Goal: Task Accomplishment & Management: Use online tool/utility

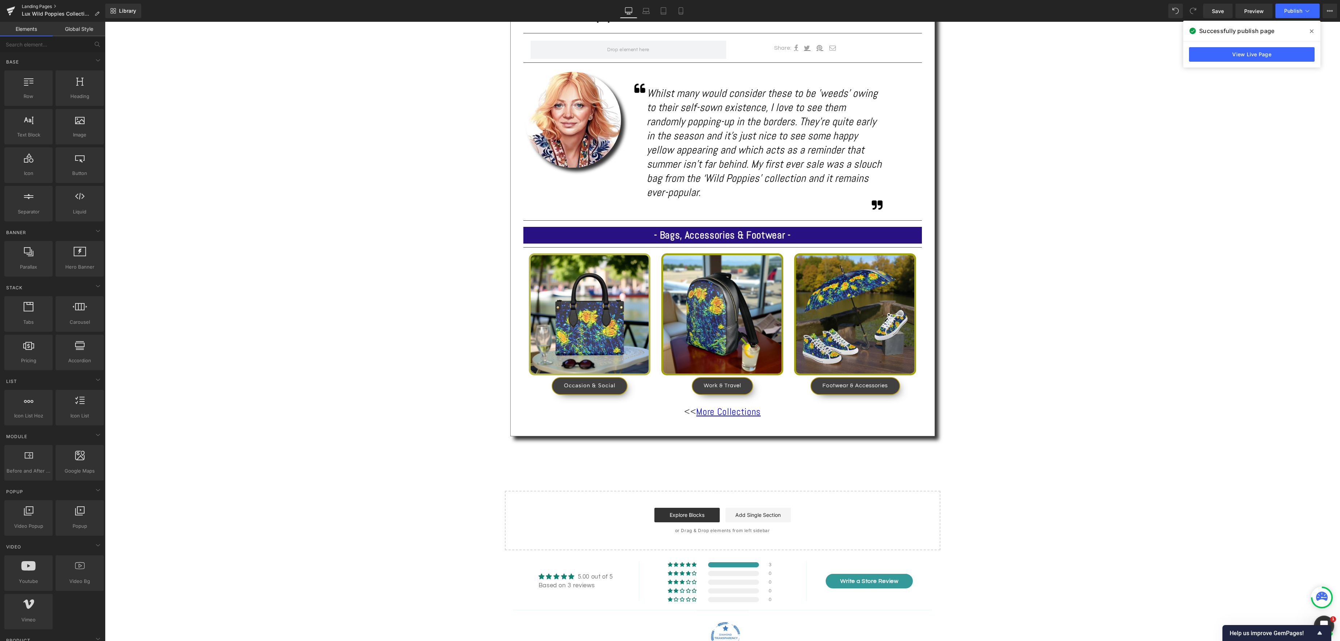
click at [38, 7] on link "Landing Pages" at bounding box center [63, 7] width 83 height 6
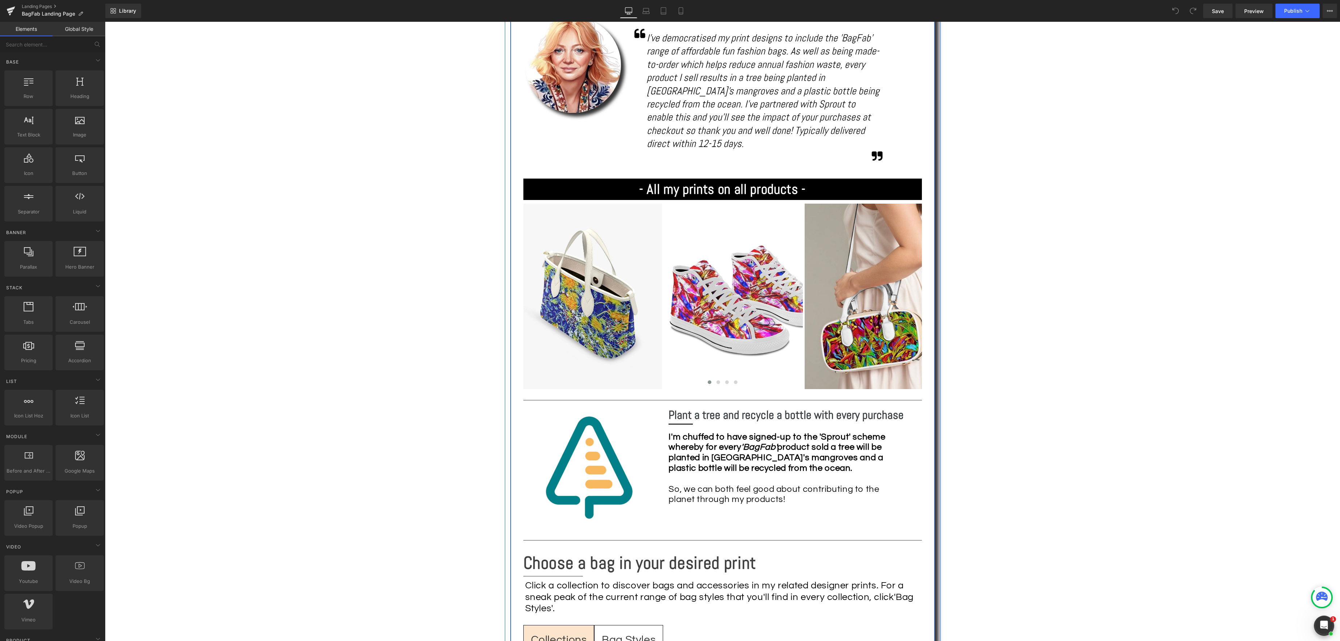
scroll to position [533, 0]
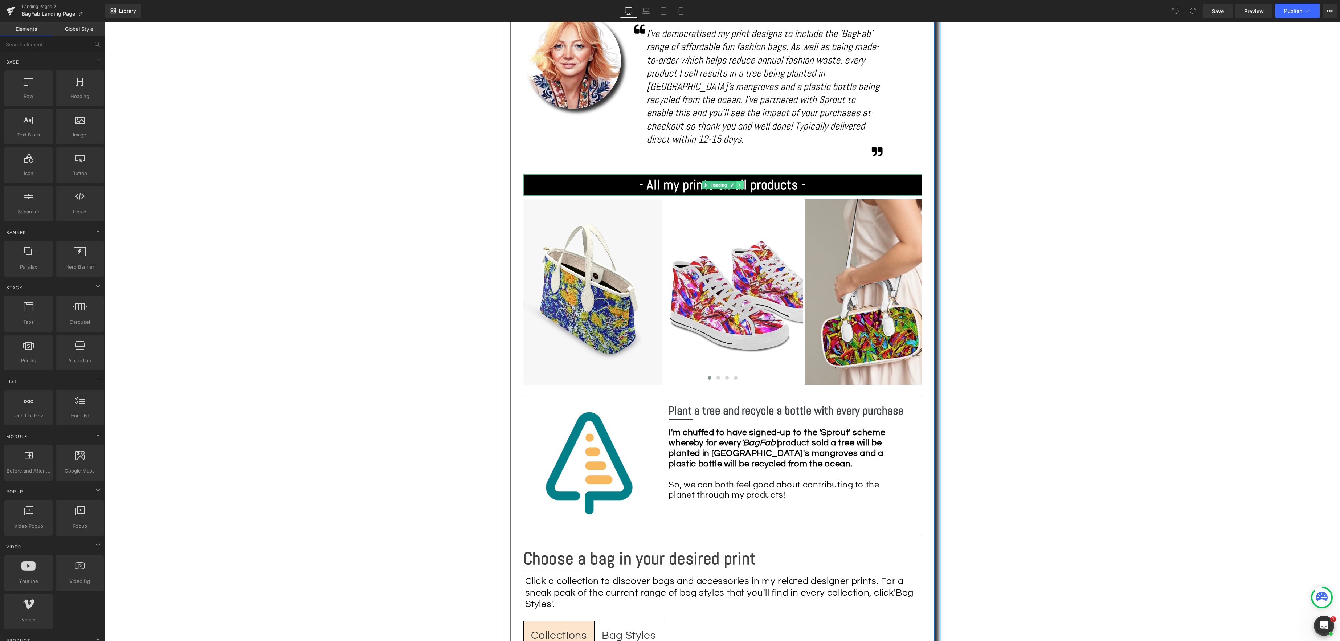
click at [741, 183] on icon at bounding box center [740, 185] width 4 height 4
click at [736, 183] on icon at bounding box center [736, 185] width 4 height 4
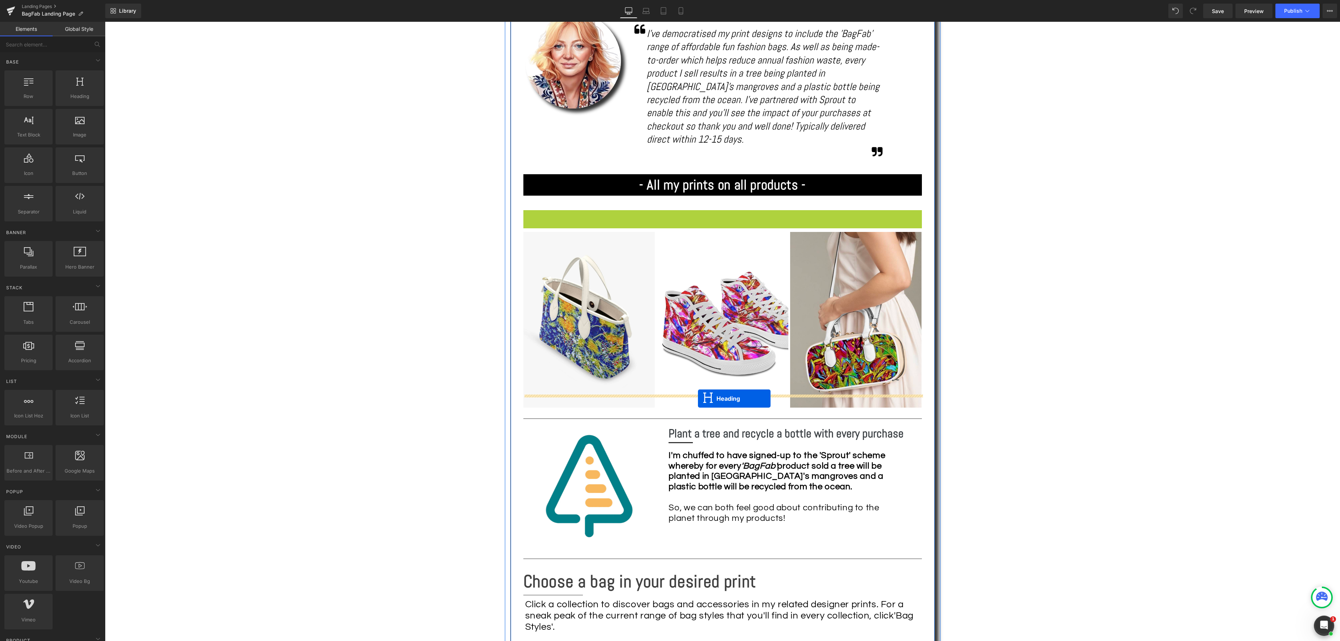
drag, startPoint x: 704, startPoint y: 210, endPoint x: 698, endPoint y: 398, distance: 188.8
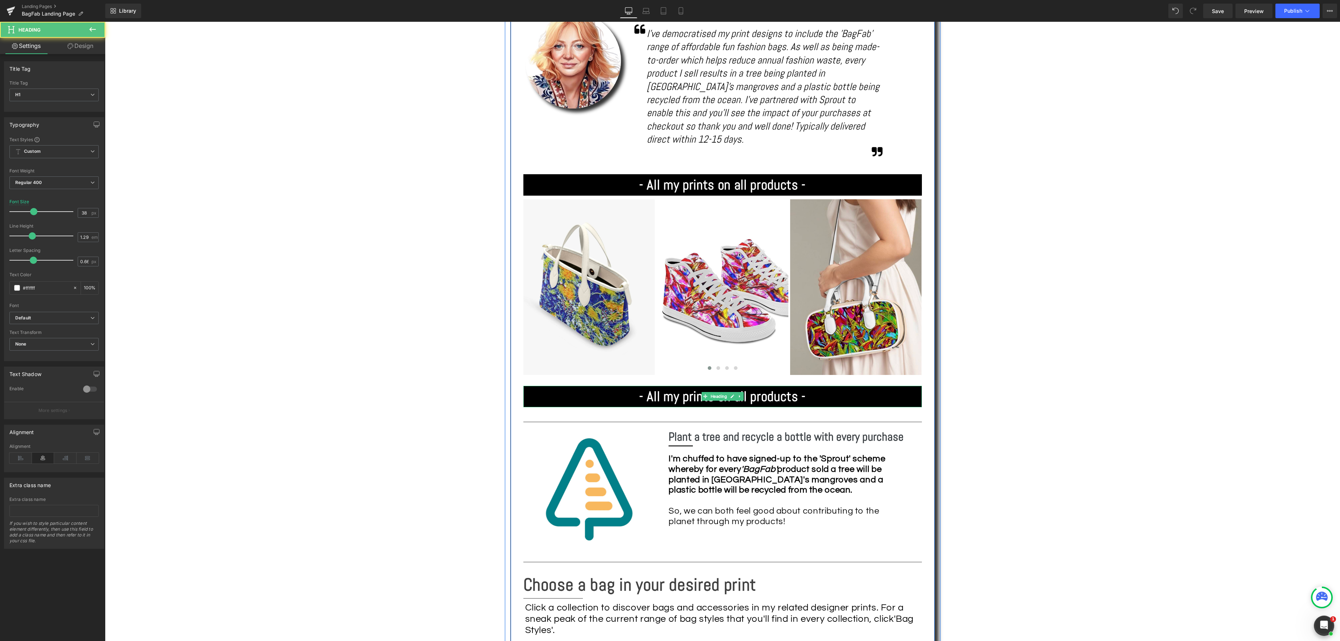
click at [784, 388] on strong "- All my prints on all products -" at bounding box center [722, 396] width 167 height 17
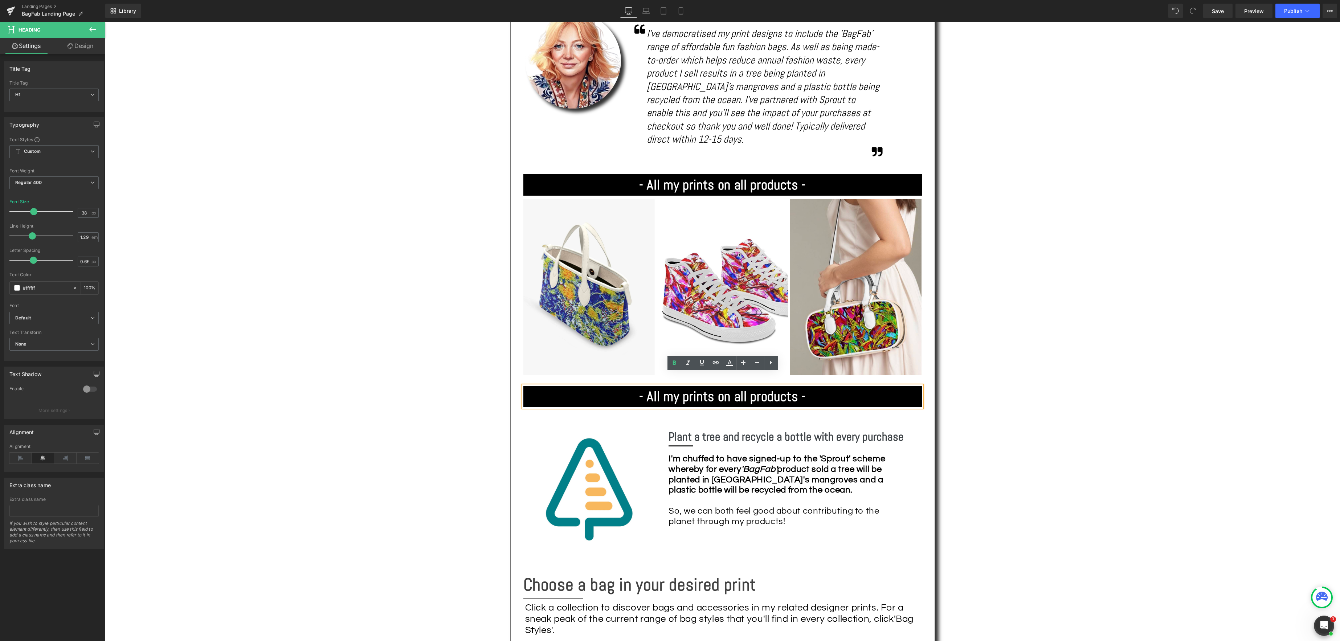
click at [799, 388] on strong "- All my prints on all products -" at bounding box center [722, 396] width 167 height 17
click at [1216, 13] on span "Save" at bounding box center [1218, 11] width 12 height 8
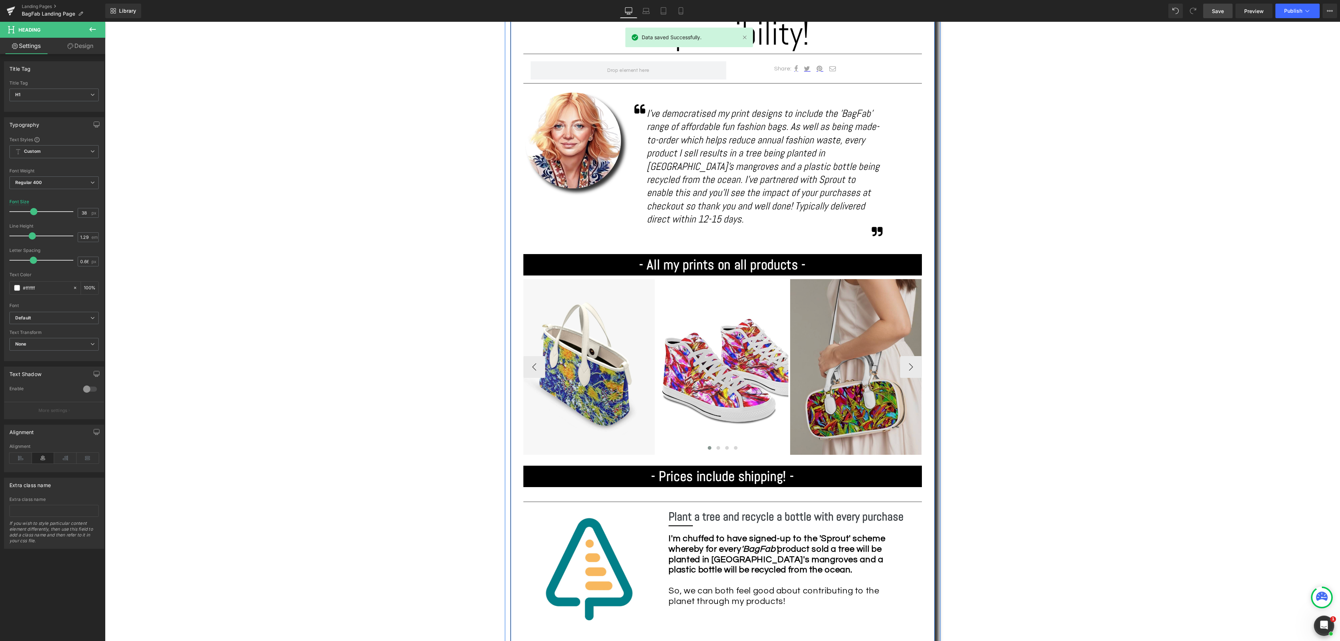
scroll to position [399, 0]
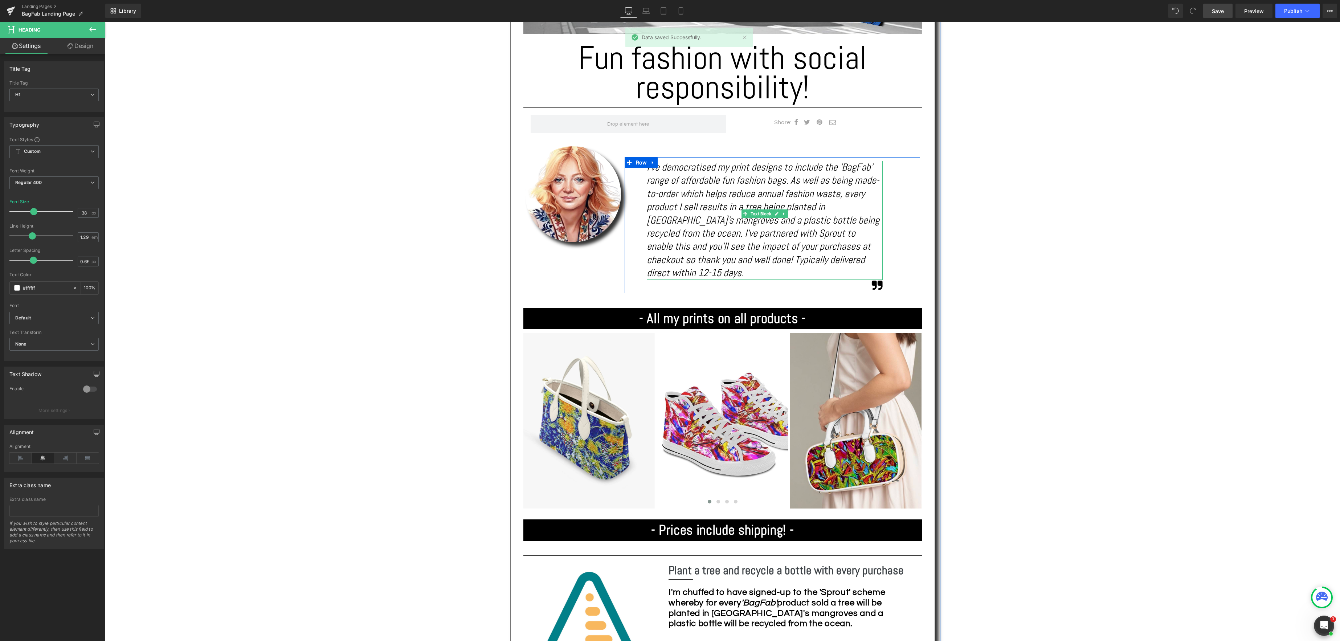
drag, startPoint x: 718, startPoint y: 170, endPoint x: 738, endPoint y: 169, distance: 19.6
click at [718, 170] on icon "I've democratised my print designs to include the 'BagFab' range of affordable …" at bounding box center [763, 220] width 233 height 118
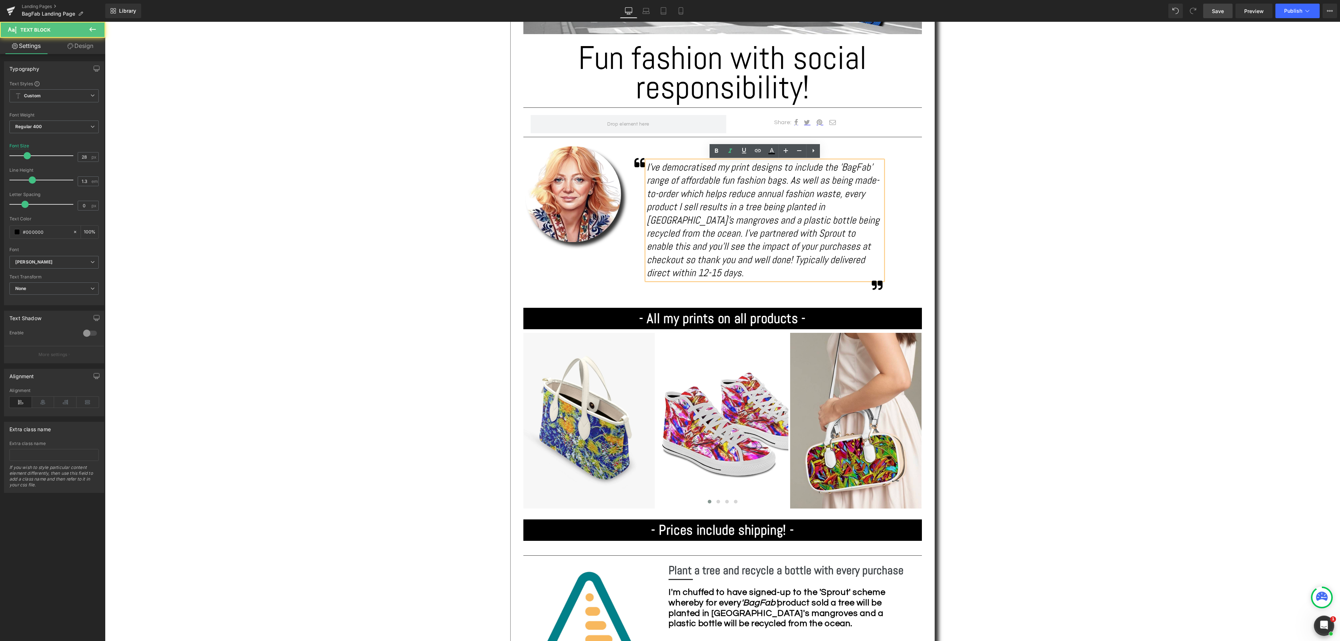
click at [717, 169] on icon "I've democratised my print designs to include the 'BagFab' range of affordable …" at bounding box center [763, 220] width 233 height 118
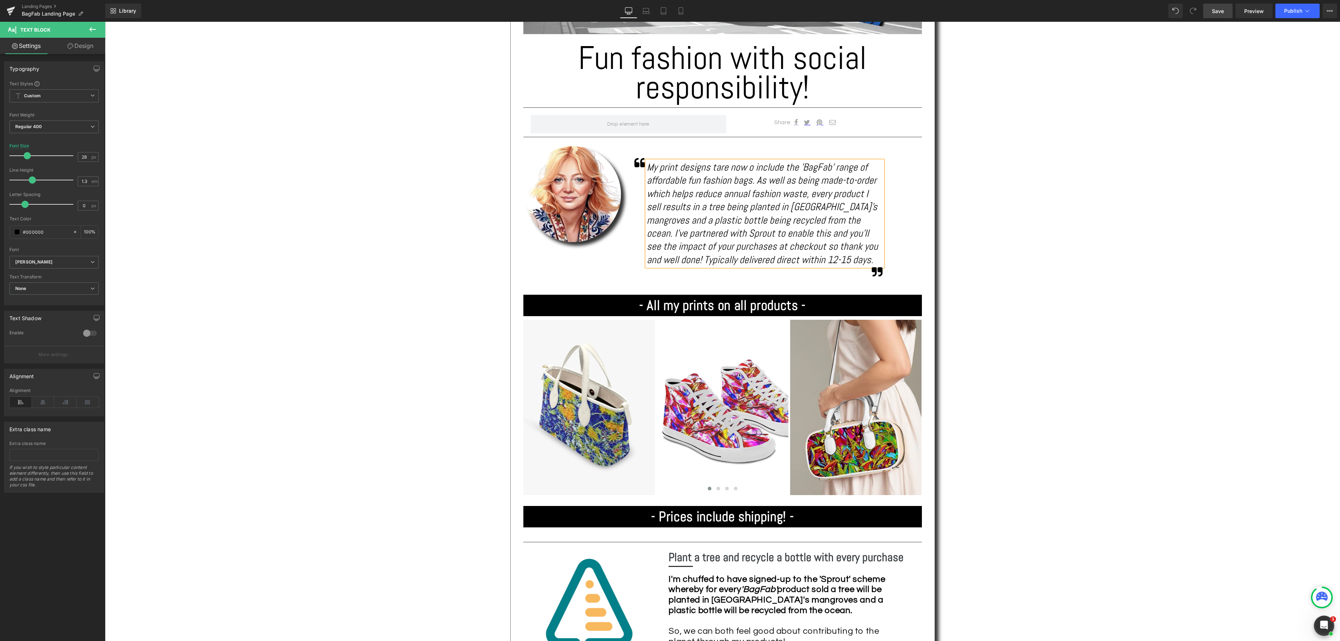
drag, startPoint x: 648, startPoint y: 166, endPoint x: 688, endPoint y: 172, distance: 40.4
click at [648, 166] on icon "My print designs tare now o include the 'BagFab' range of affordable fun fashio…" at bounding box center [762, 213] width 231 height 105
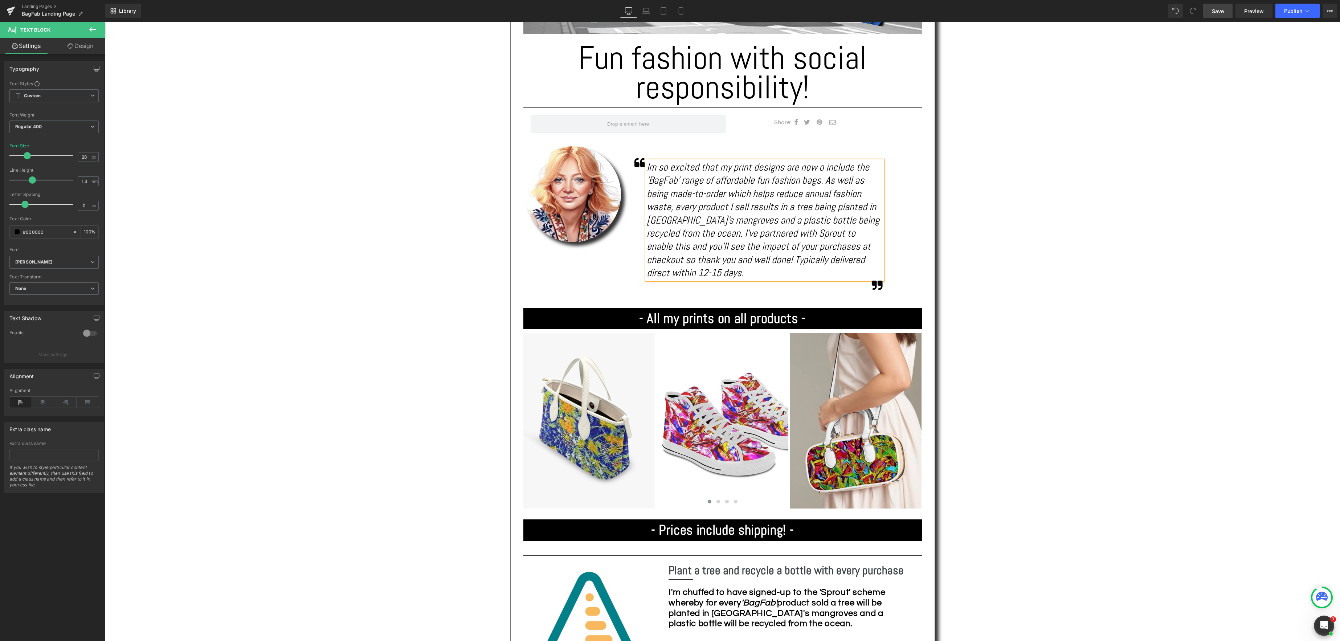
click at [821, 168] on icon "Im so excited that my print designs are now o include the 'BagFab' range of aff…" at bounding box center [763, 220] width 233 height 118
click at [697, 180] on icon "Im so excited that my print designs are nowavailable on this o include the 'Bag…" at bounding box center [764, 220] width 234 height 118
click at [816, 167] on icon "Im so excited that my print designs are nowavailable on this 'BagFab' range of …" at bounding box center [763, 220] width 233 height 118
drag, startPoint x: 857, startPoint y: 169, endPoint x: 862, endPoint y: 169, distance: 5.4
click at [857, 169] on icon "Im so excited that my print designs are now available on this 'BagFab' range of…" at bounding box center [765, 220] width 236 height 118
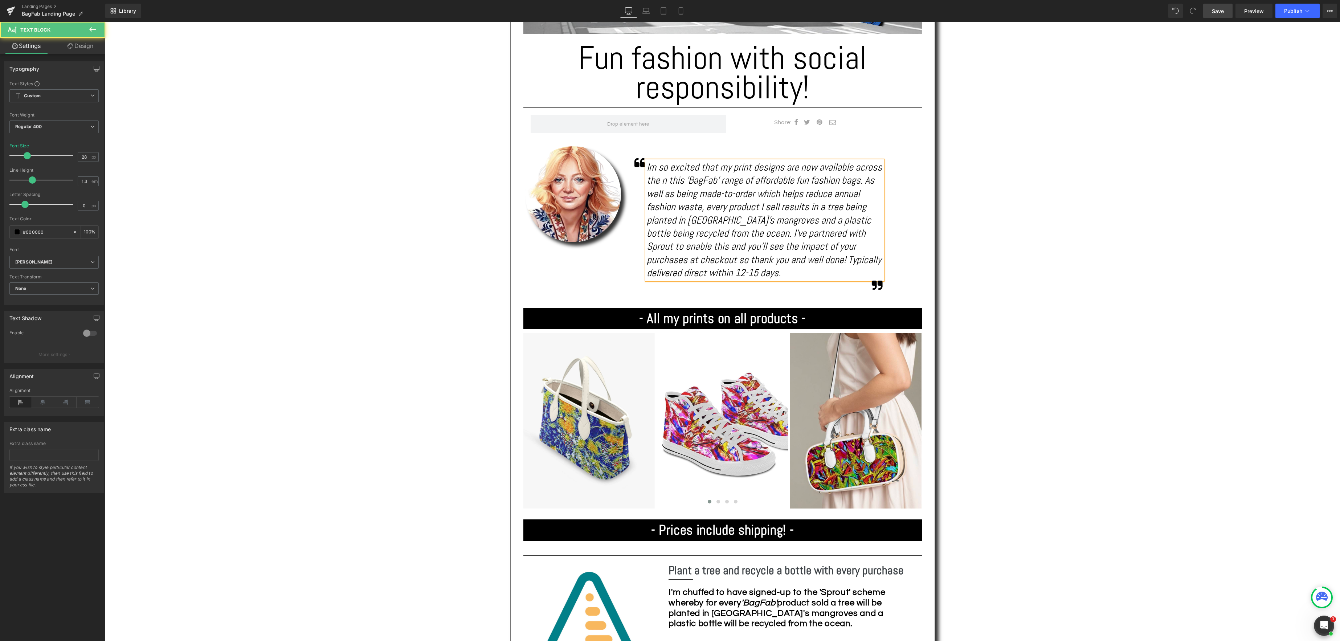
click at [685, 182] on icon "Im so excited that my print designs are now available across the n this 'BagFab…" at bounding box center [764, 220] width 235 height 118
click at [721, 167] on icon "Im so excited that my print designs are now available across the 'BagFab' range…" at bounding box center [764, 220] width 235 height 118
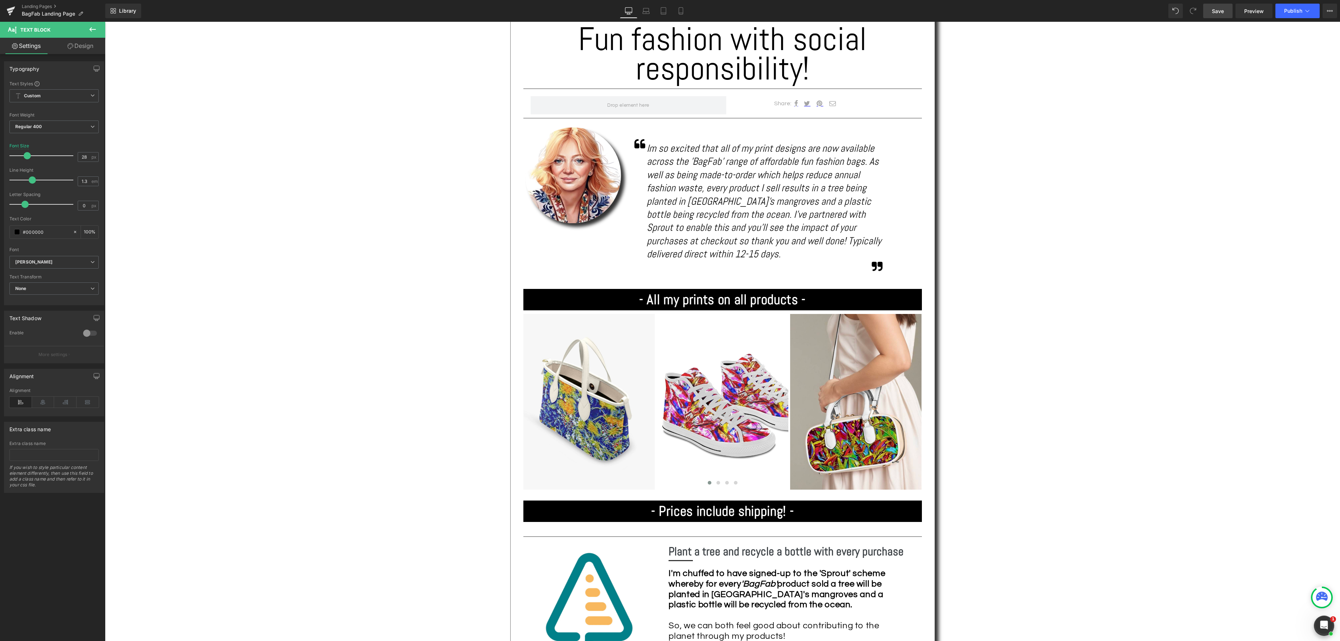
click at [1219, 11] on span "Save" at bounding box center [1218, 11] width 12 height 8
click at [1290, 11] on span "Publish" at bounding box center [1293, 11] width 18 height 6
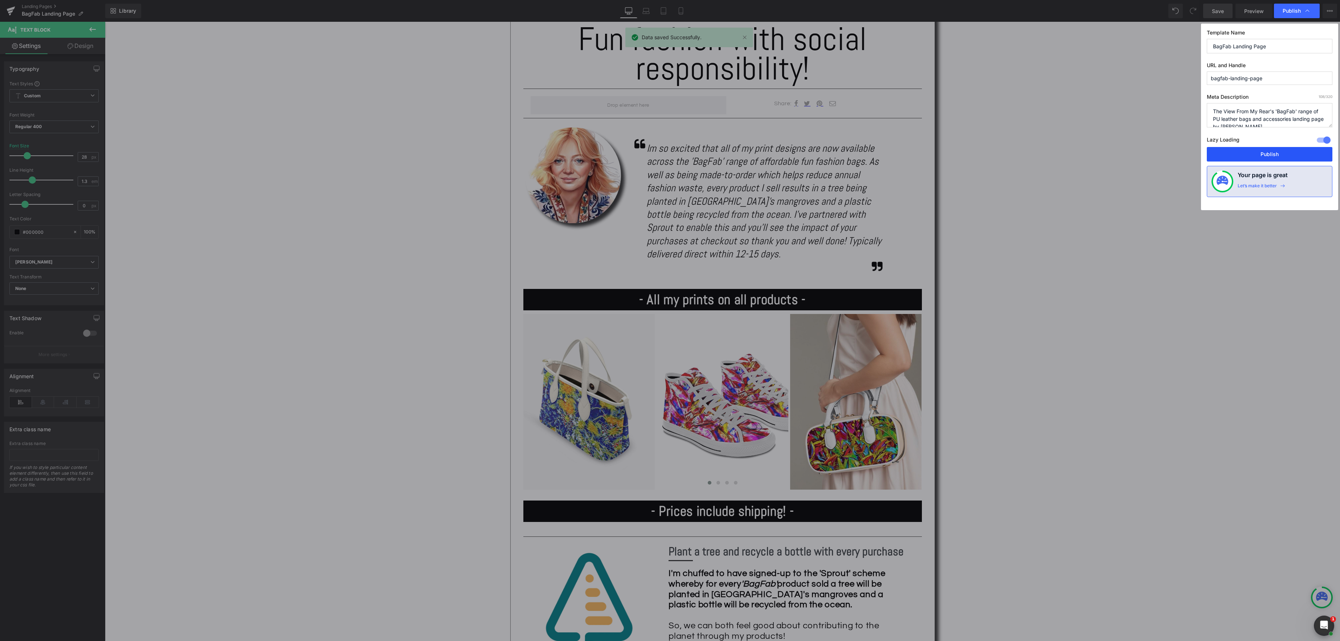
click at [1295, 155] on button "Publish" at bounding box center [1270, 154] width 126 height 15
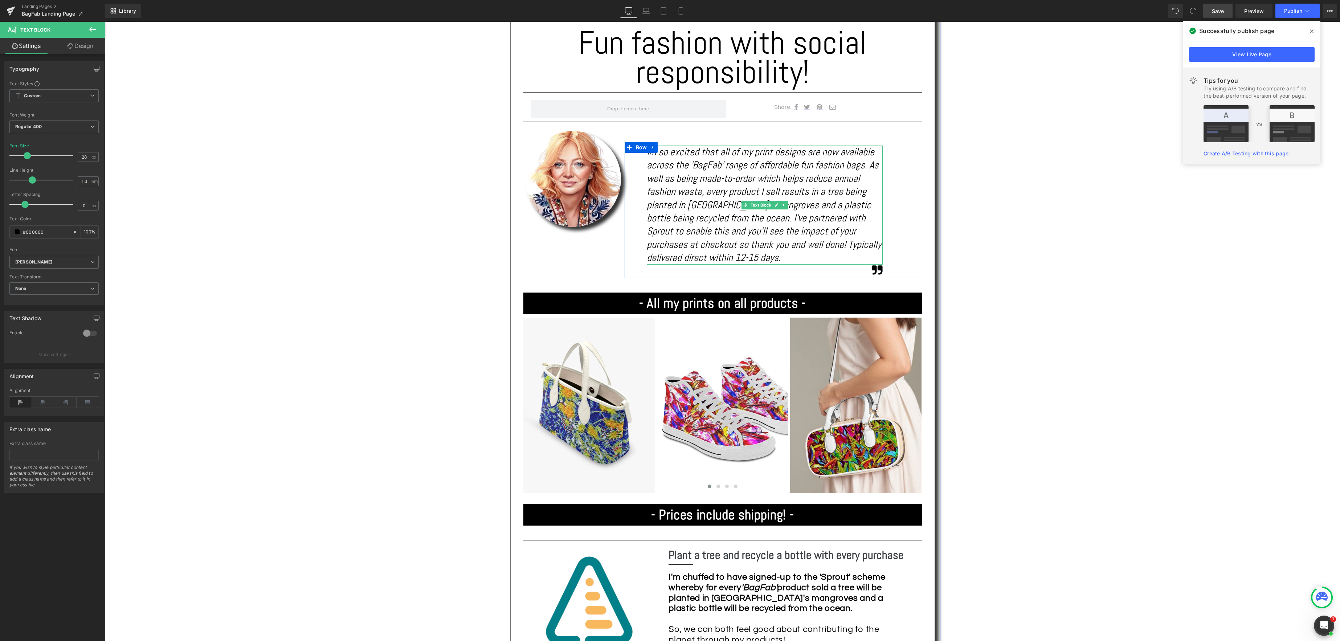
scroll to position [420, 0]
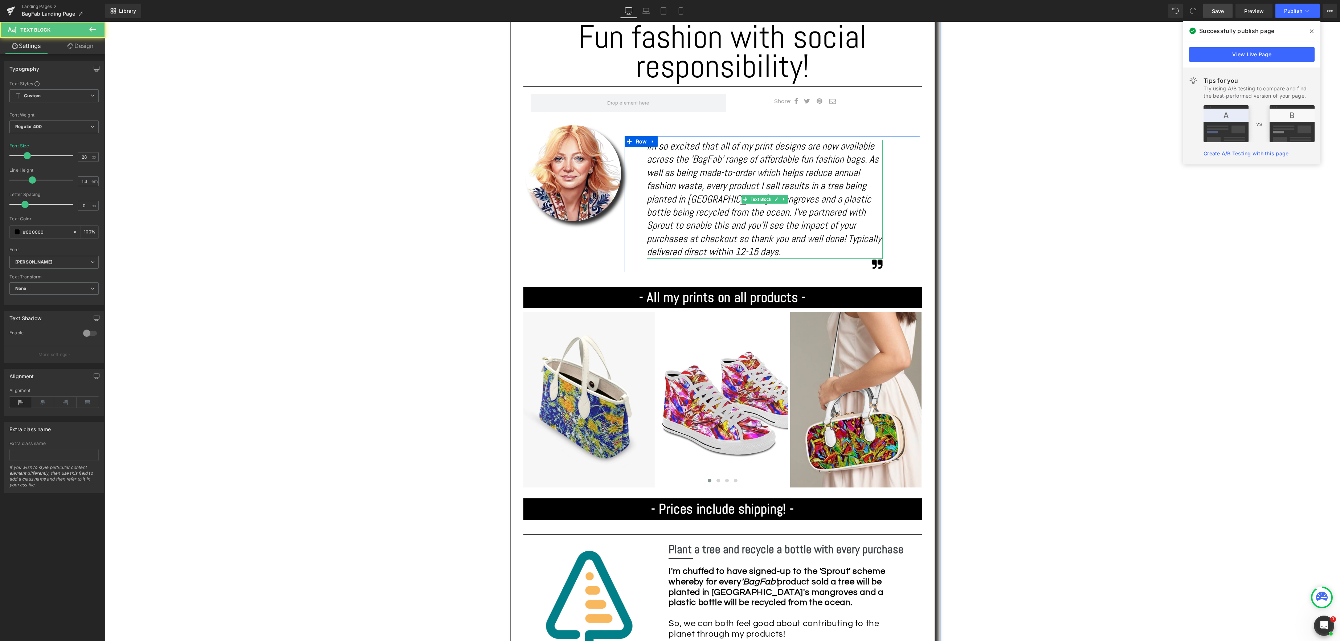
drag, startPoint x: 663, startPoint y: 152, endPoint x: 674, endPoint y: 150, distance: 11.5
click at [663, 152] on icon "Im so excited that all of my print designs are now available across the 'BagFab…" at bounding box center [764, 199] width 234 height 118
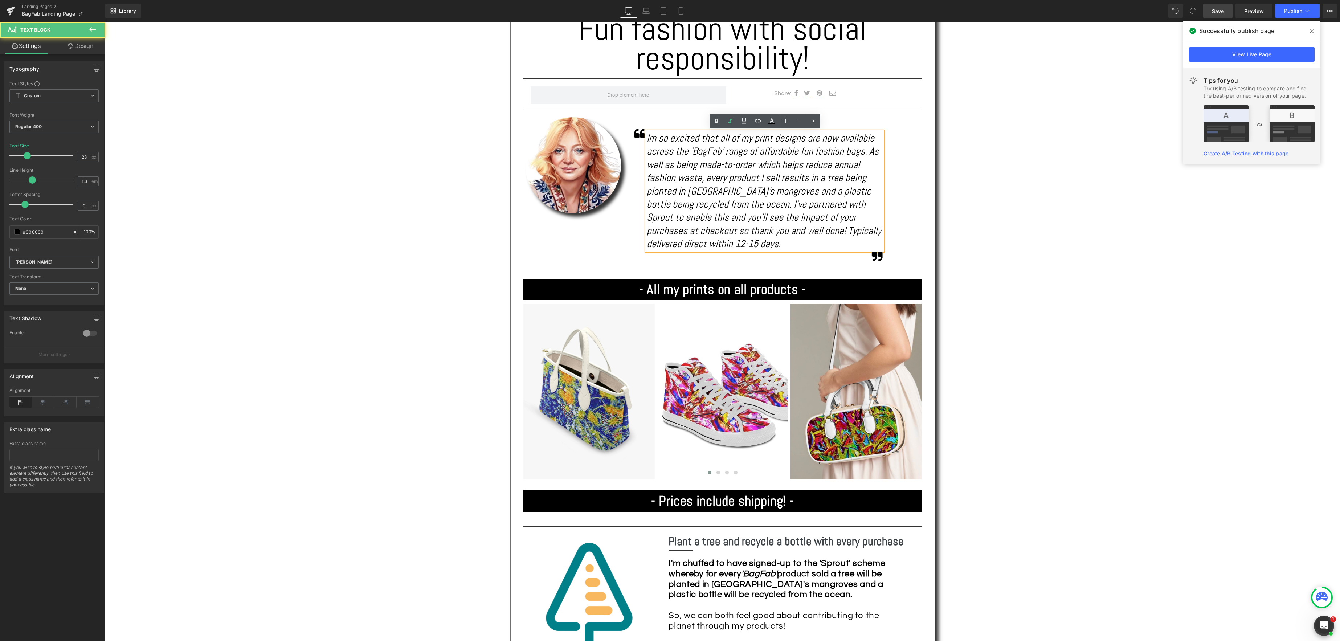
click at [651, 132] on icon "Im so excited that all of my print designs are now available across the 'BagFab…" at bounding box center [764, 191] width 234 height 118
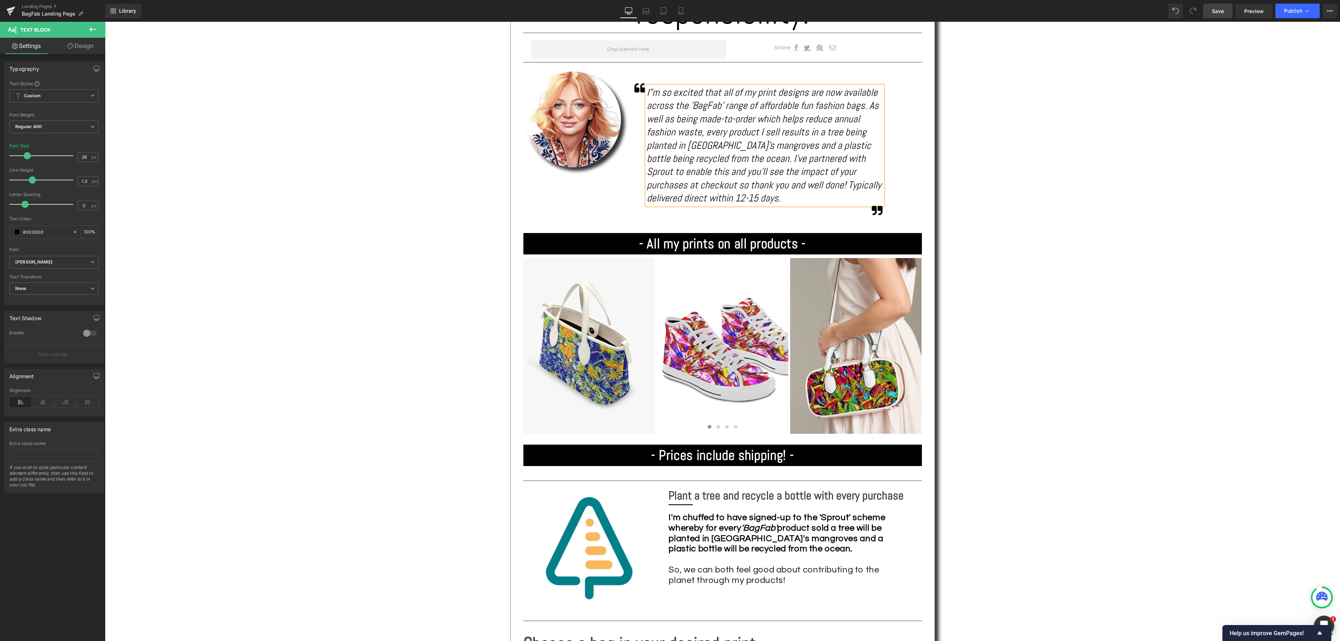
scroll to position [478, 0]
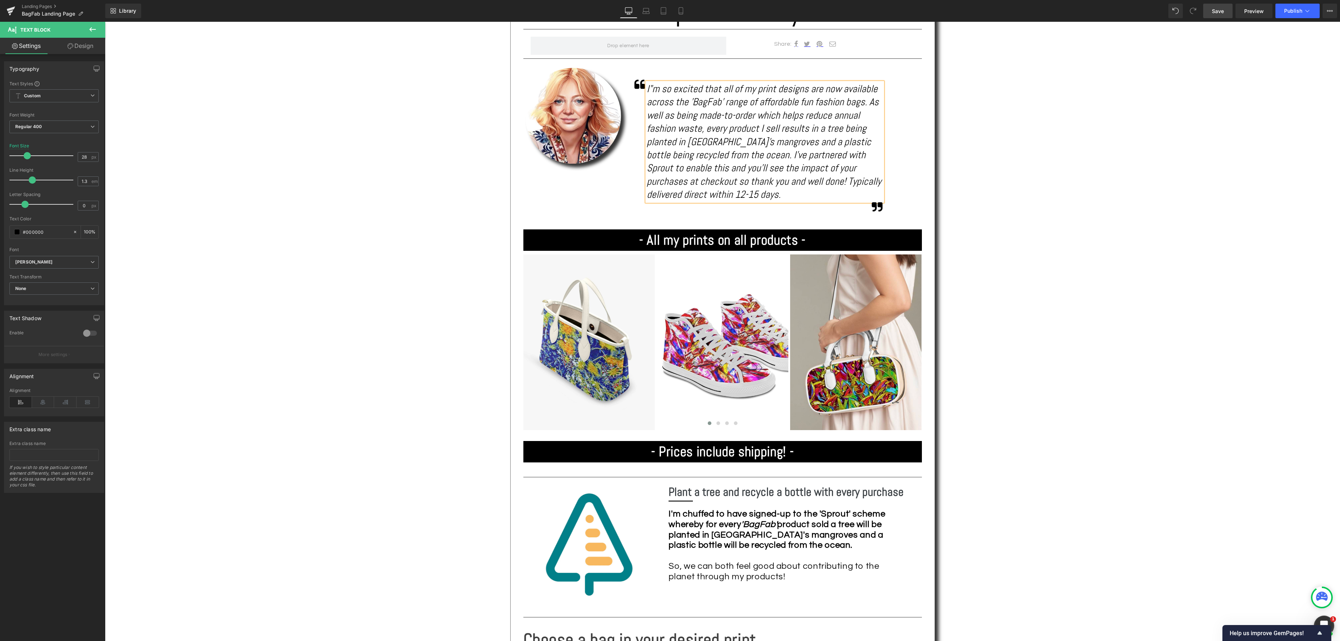
drag, startPoint x: 685, startPoint y: 169, endPoint x: 712, endPoint y: 170, distance: 26.5
click at [685, 169] on icon "I"m so excited that all of my print designs are now available across the 'BagFa…" at bounding box center [764, 141] width 234 height 118
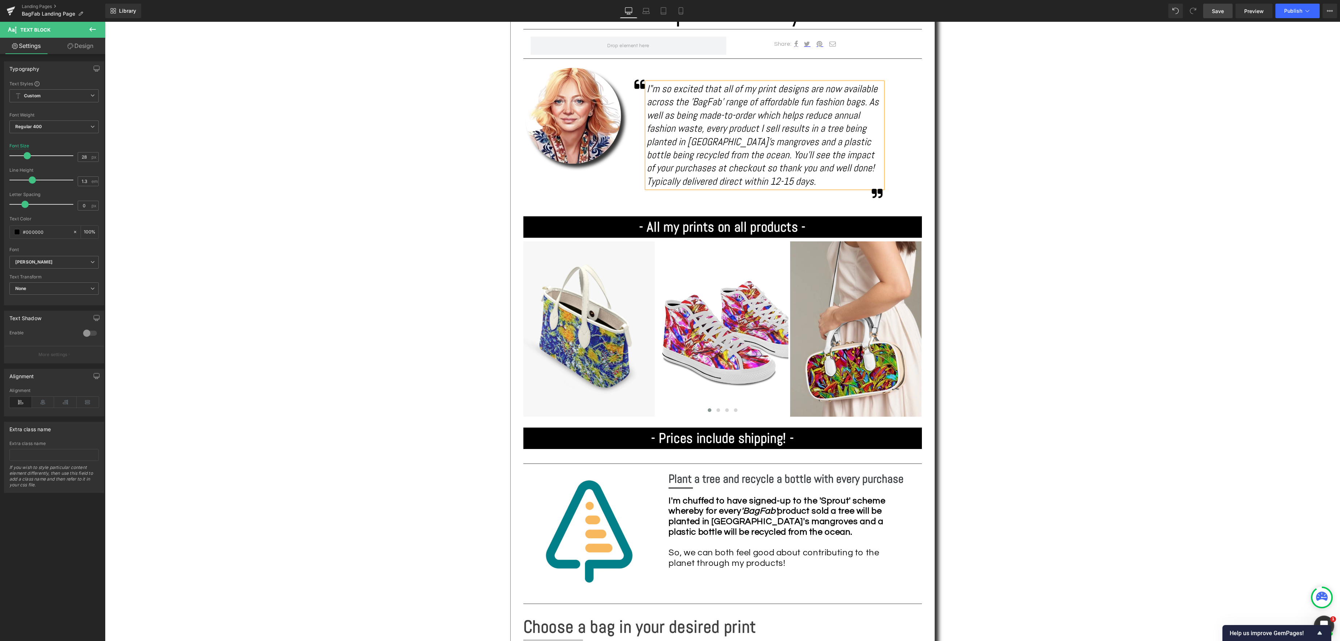
click at [807, 180] on div "I"m so excited that all of my print designs are now available across the 'BagFa…" at bounding box center [765, 135] width 236 height 106
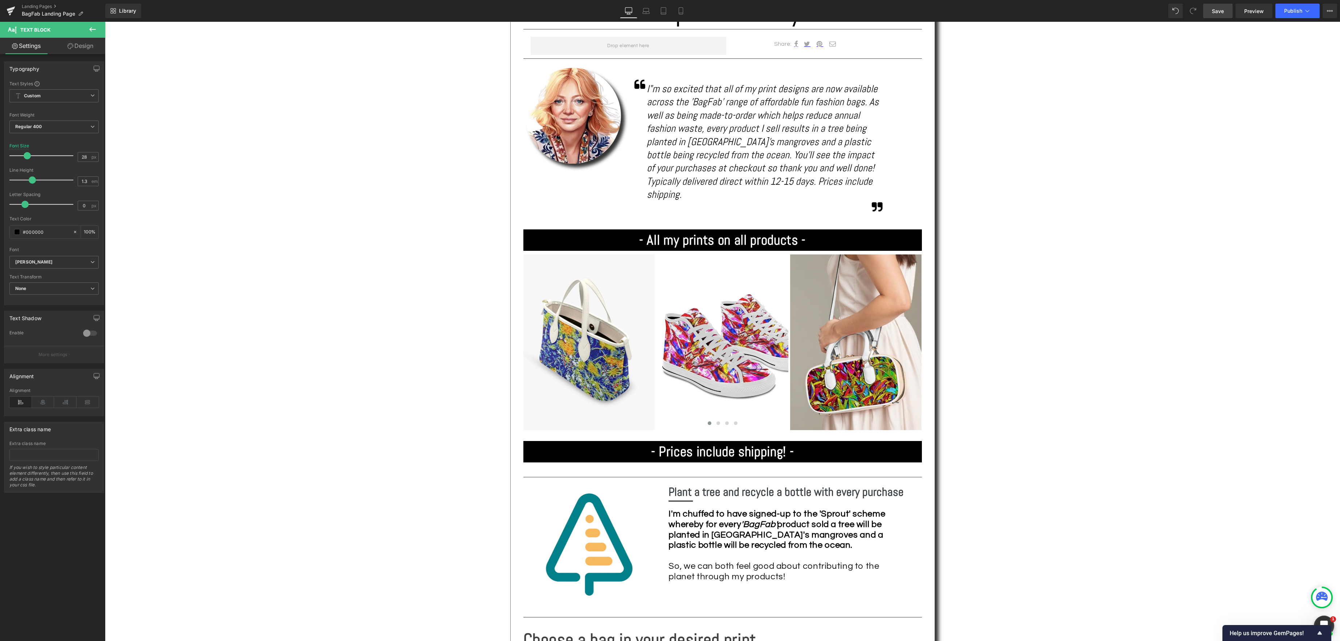
click at [1213, 12] on span "Save" at bounding box center [1218, 11] width 12 height 8
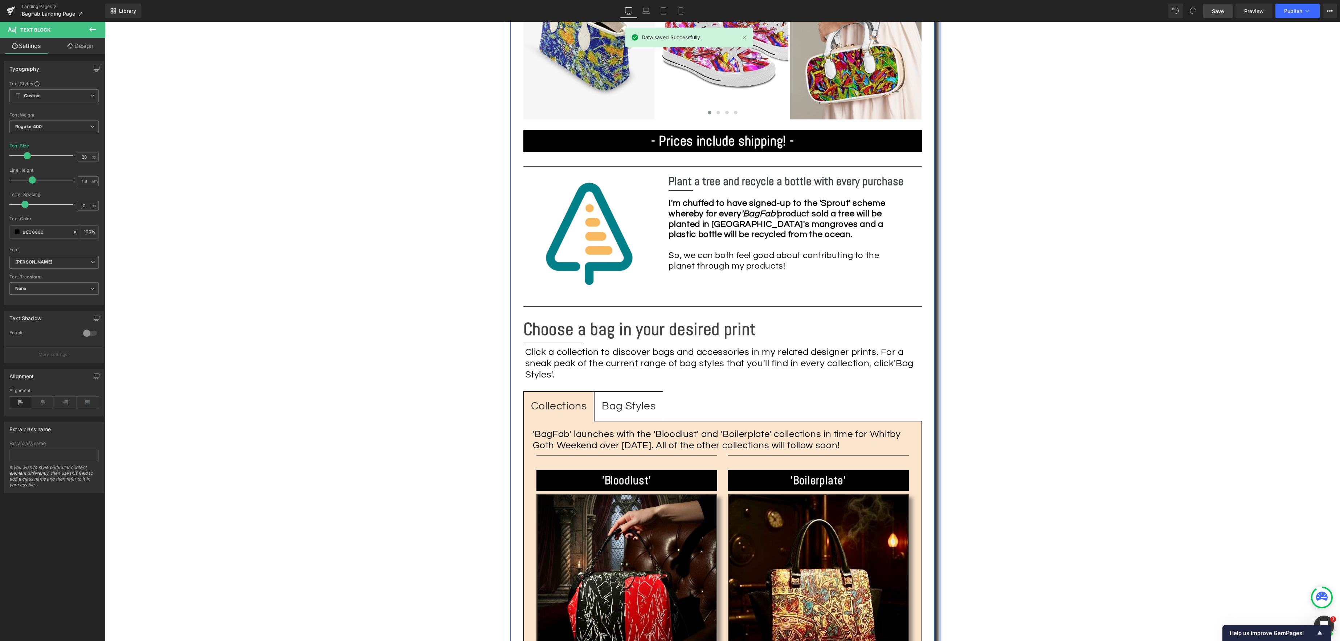
scroll to position [811, 0]
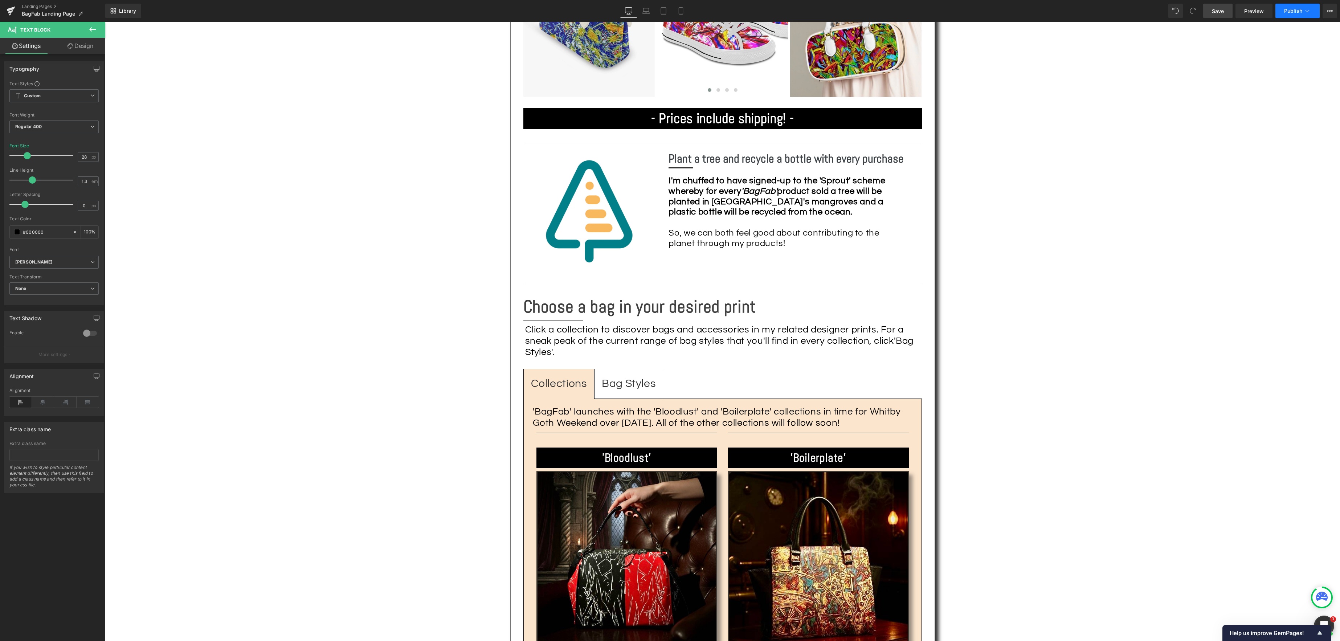
click at [1309, 12] on icon at bounding box center [1306, 10] width 7 height 7
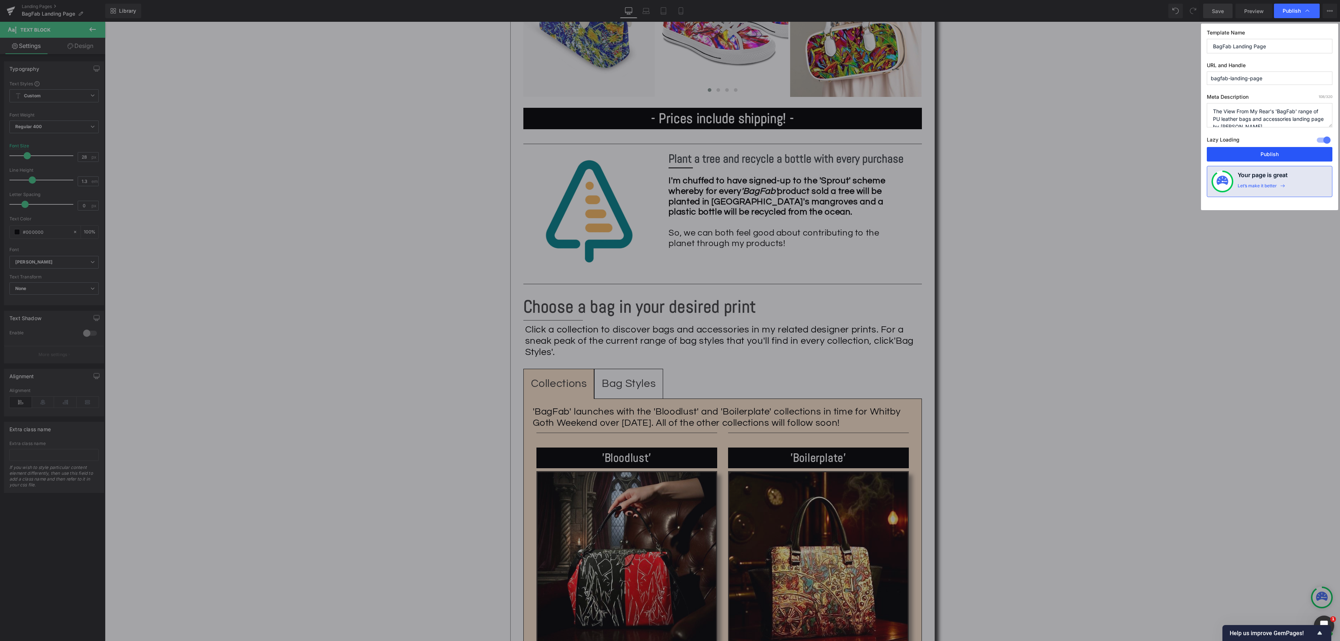
click at [1257, 154] on button "Publish" at bounding box center [1270, 154] width 126 height 15
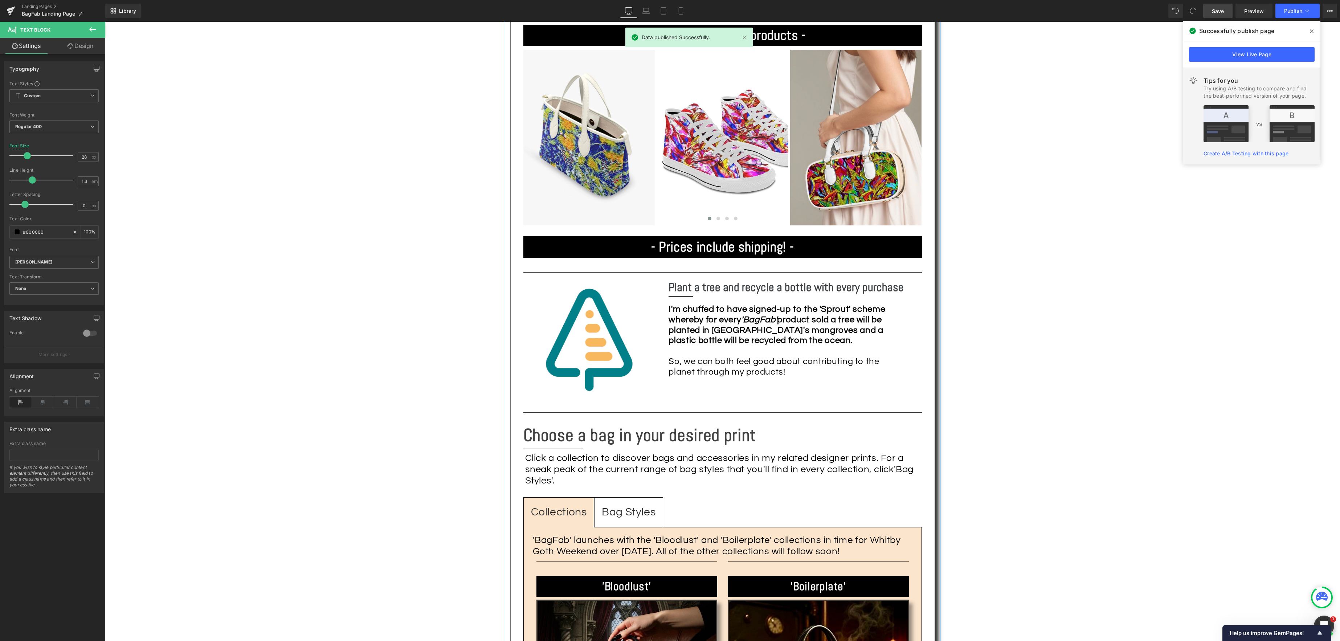
scroll to position [687, 0]
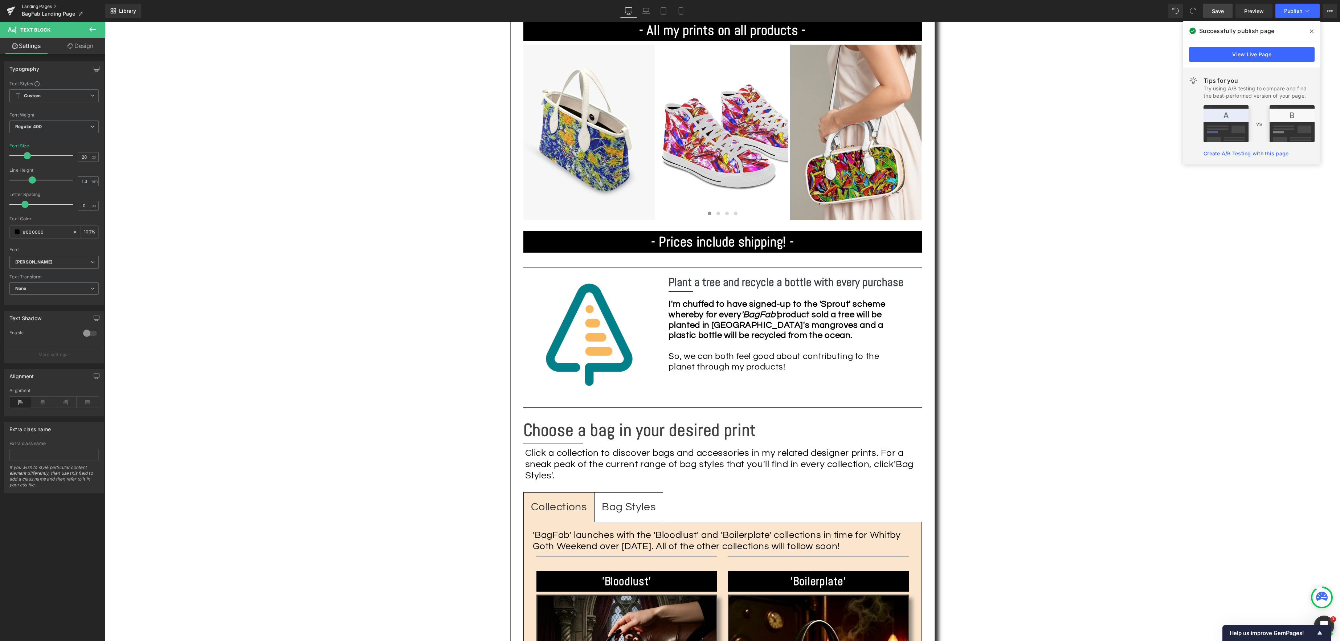
click at [45, 6] on link "Landing Pages" at bounding box center [63, 7] width 83 height 6
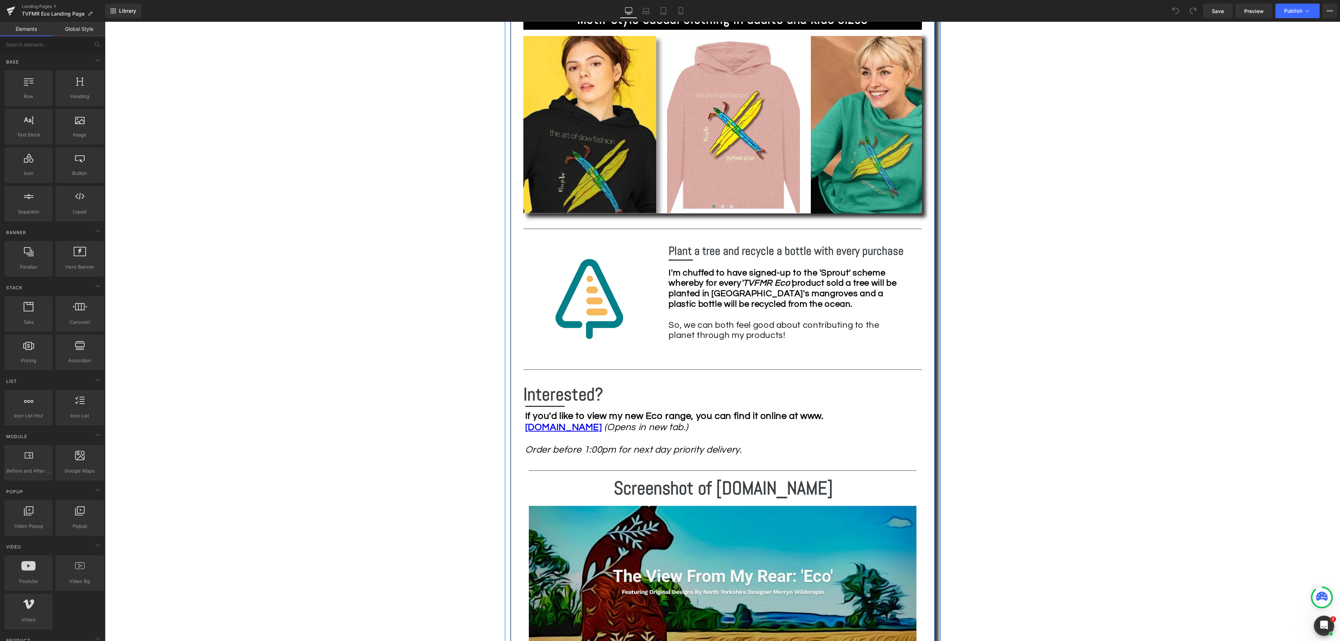
scroll to position [730, 0]
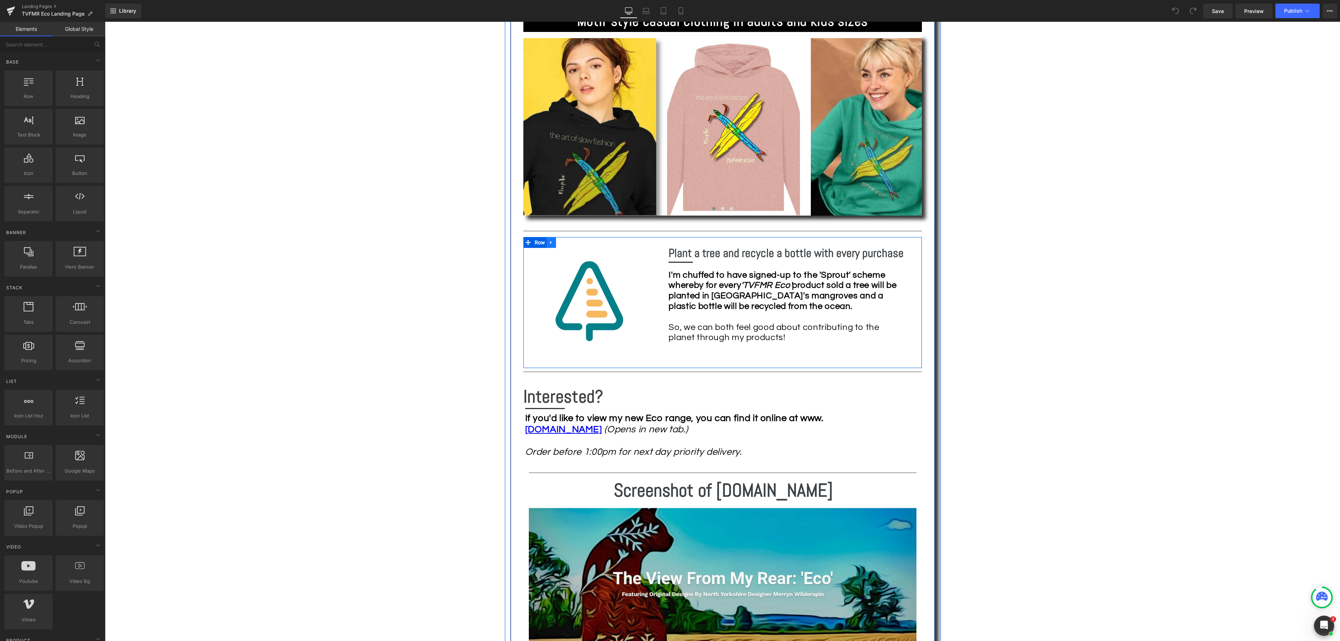
click at [552, 243] on icon at bounding box center [551, 241] width 5 height 5
click at [570, 243] on icon at bounding box center [570, 242] width 5 height 5
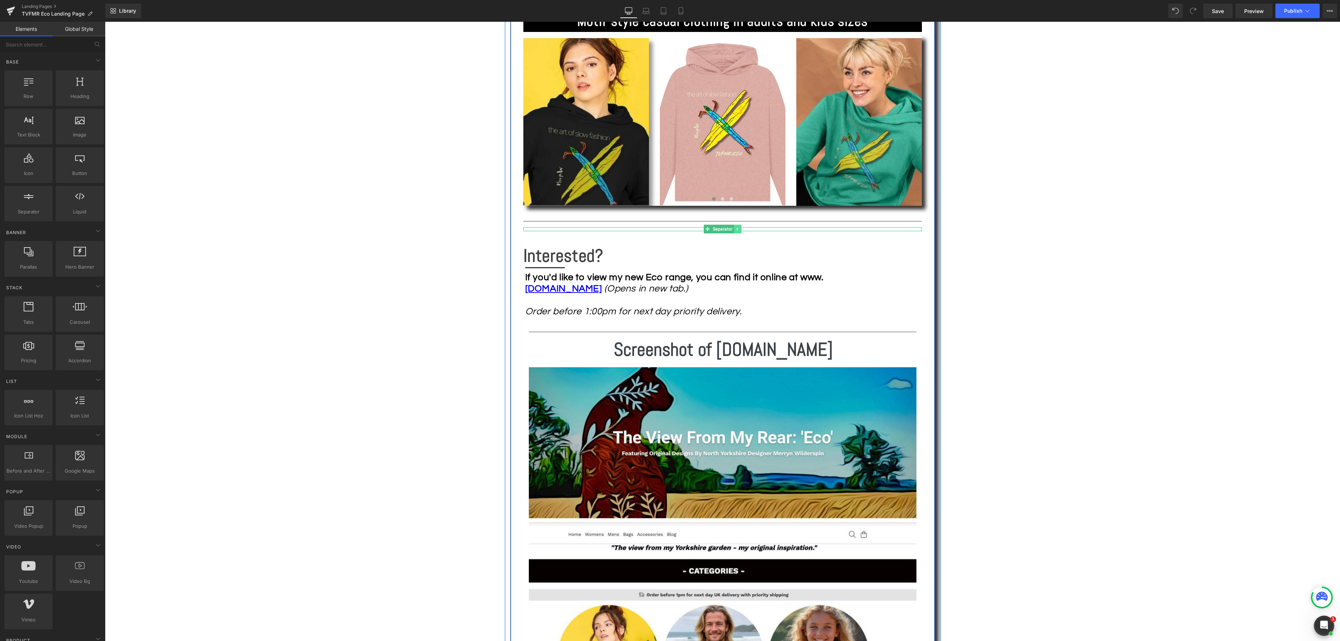
click at [738, 230] on icon at bounding box center [737, 229] width 4 height 4
click at [742, 230] on icon at bounding box center [741, 229] width 4 height 4
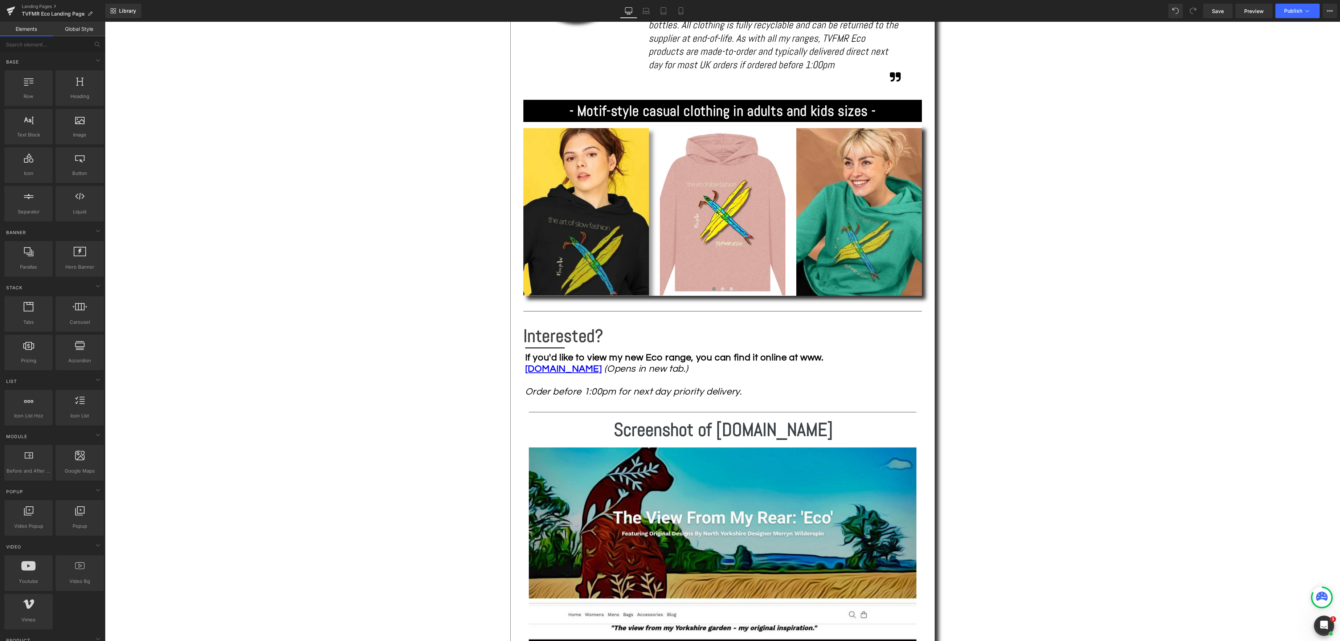
scroll to position [660, 0]
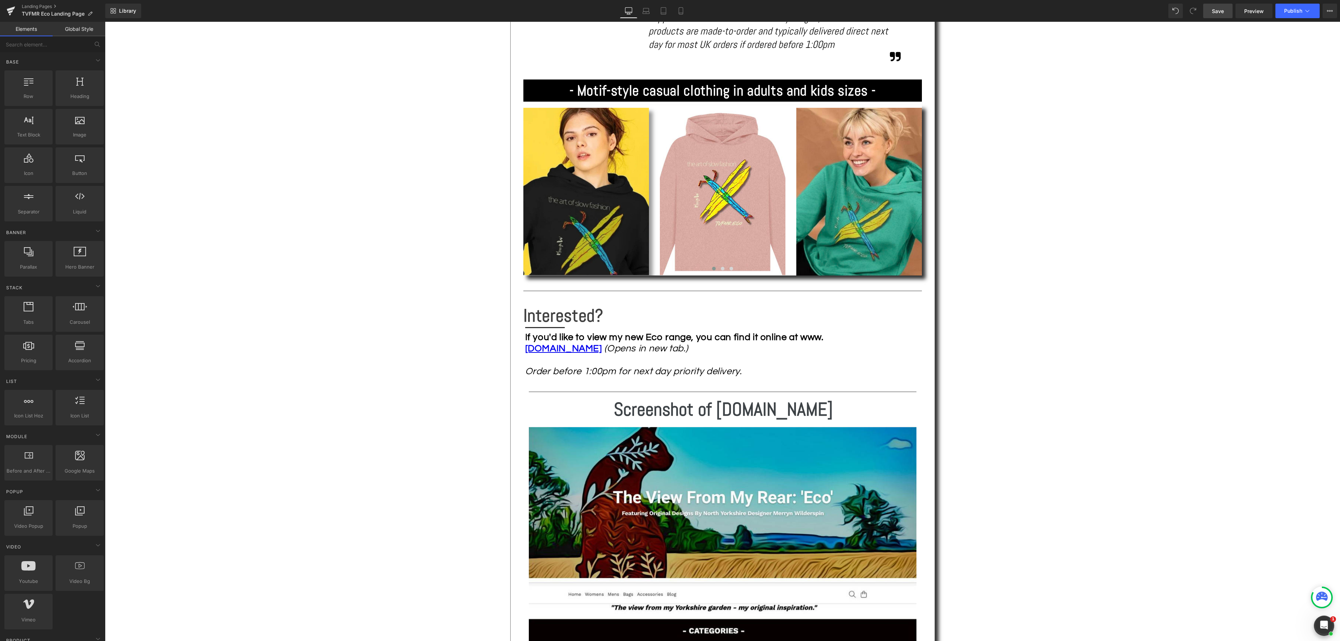
click at [1219, 11] on span "Save" at bounding box center [1218, 11] width 12 height 8
click at [1218, 12] on span "Save" at bounding box center [1218, 11] width 12 height 8
click at [40, 6] on link "Landing Pages" at bounding box center [63, 7] width 83 height 6
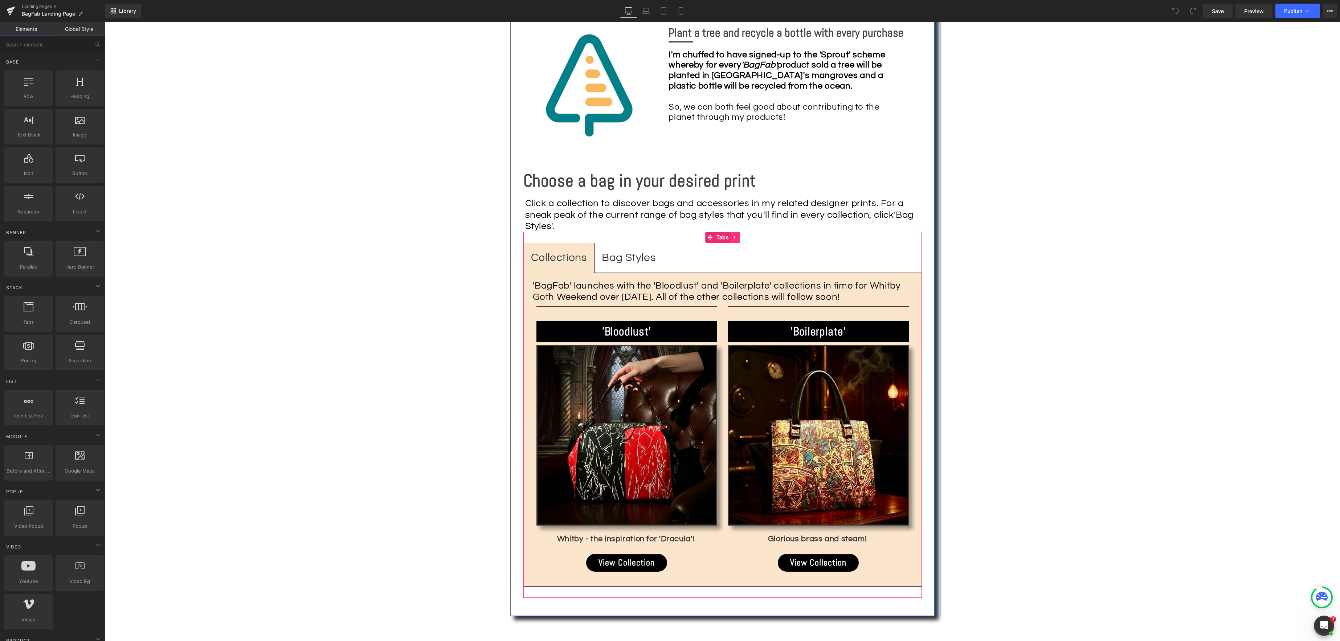
click at [737, 235] on icon at bounding box center [734, 237] width 5 height 5
click at [719, 235] on icon at bounding box center [720, 237] width 5 height 5
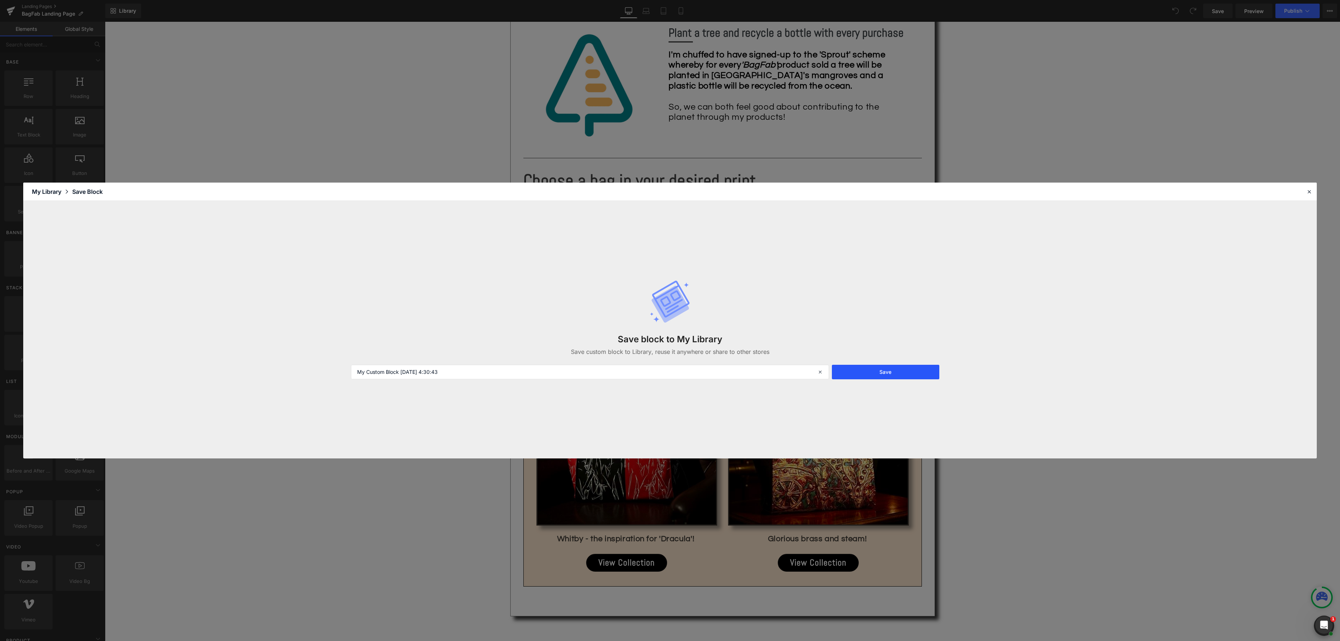
click at [892, 372] on button "Save" at bounding box center [886, 372] width 108 height 15
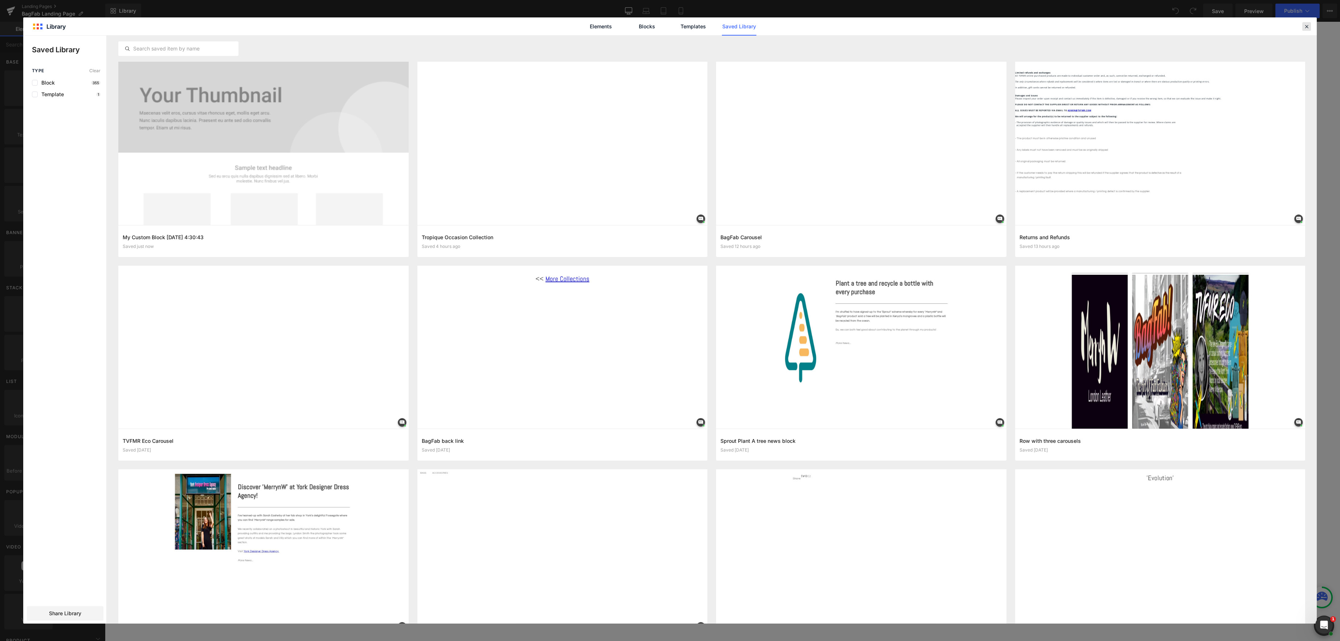
click at [1310, 26] on div at bounding box center [1306, 26] width 9 height 9
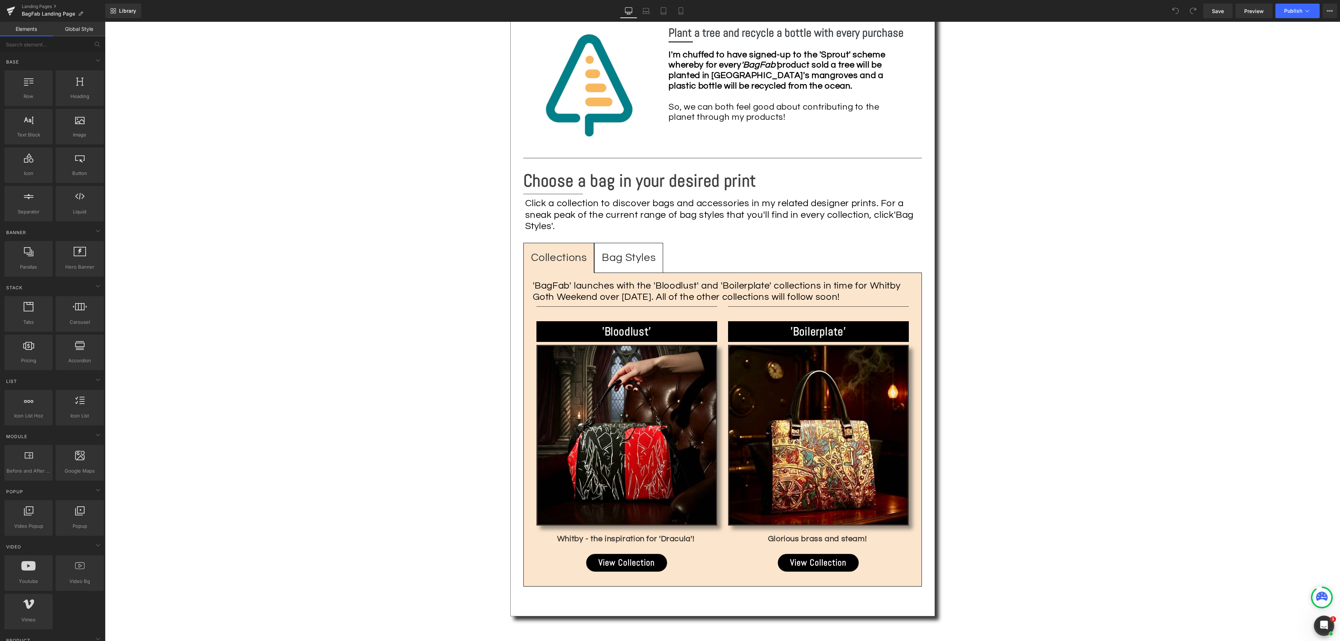
scroll to position [944, 0]
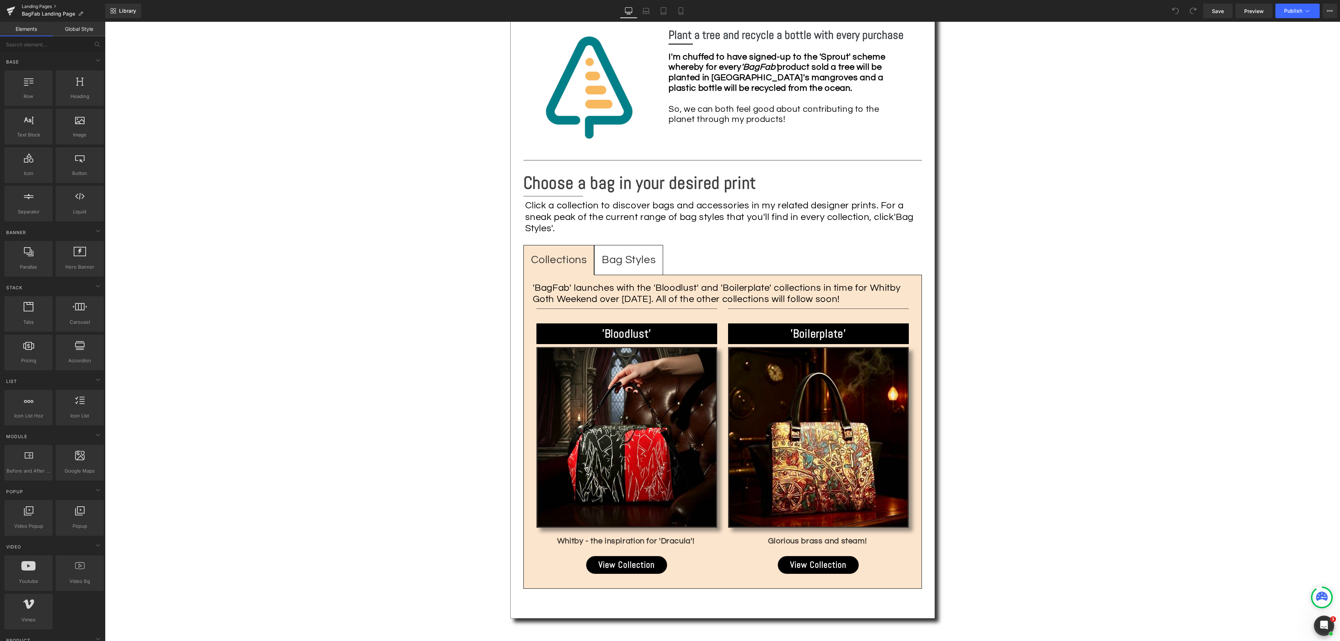
click at [44, 4] on link "Landing Pages" at bounding box center [63, 7] width 83 height 6
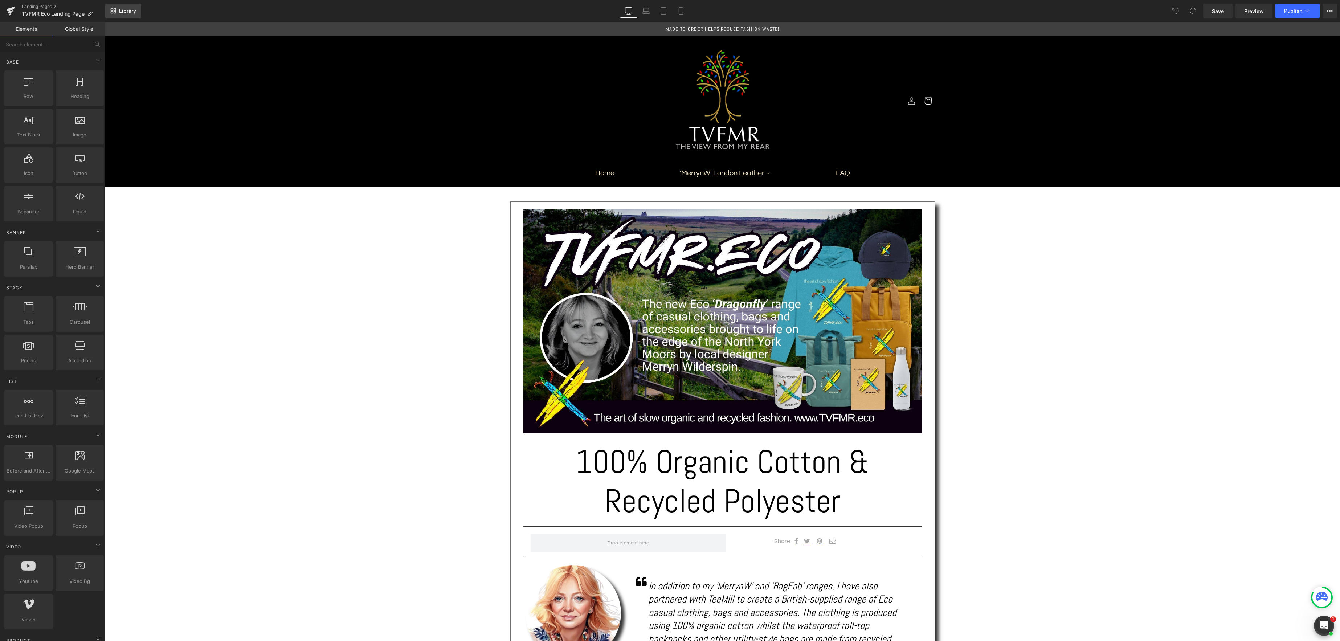
click at [130, 10] on span "Library" at bounding box center [127, 11] width 17 height 7
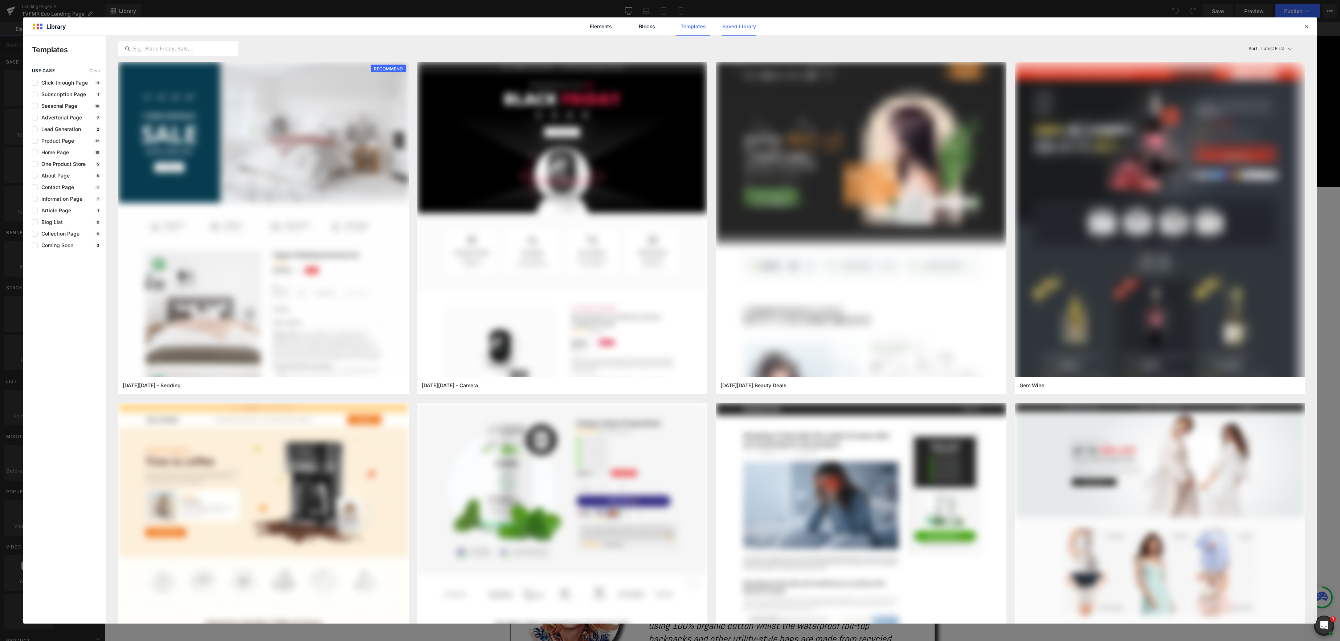
click at [736, 22] on link "Saved Library" at bounding box center [739, 26] width 34 height 18
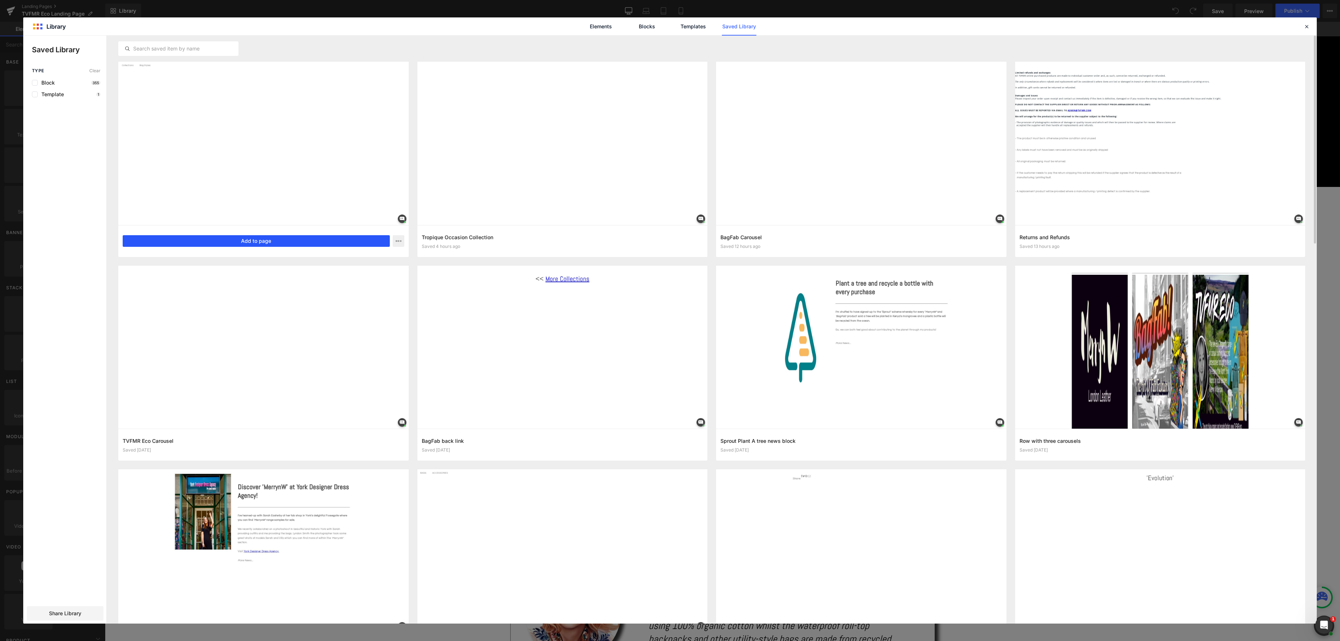
click at [262, 242] on button "Add to page" at bounding box center [256, 241] width 267 height 12
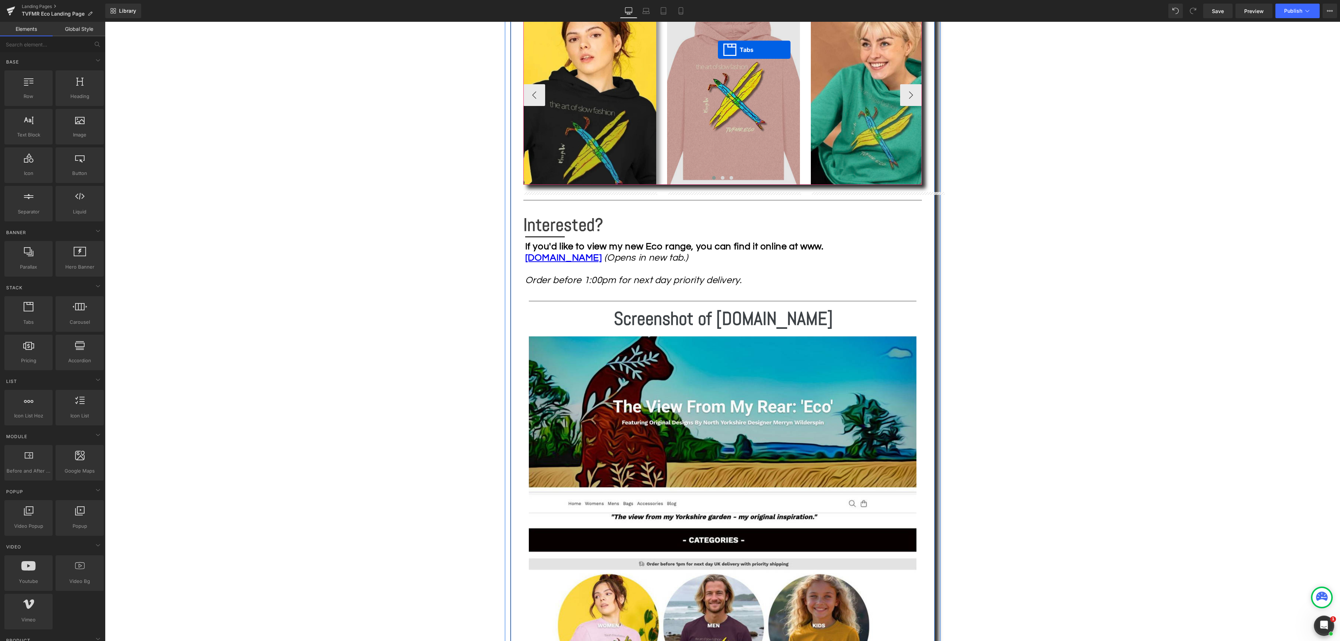
scroll to position [739, 0]
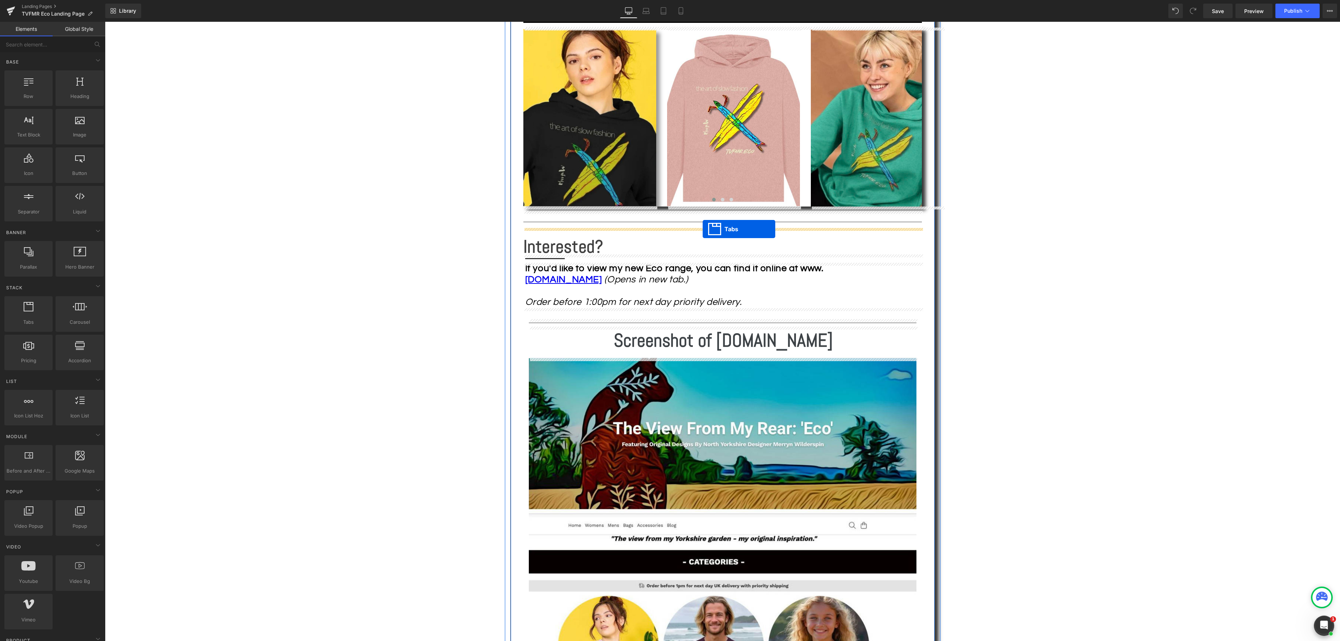
drag, startPoint x: 709, startPoint y: 382, endPoint x: 703, endPoint y: 229, distance: 152.9
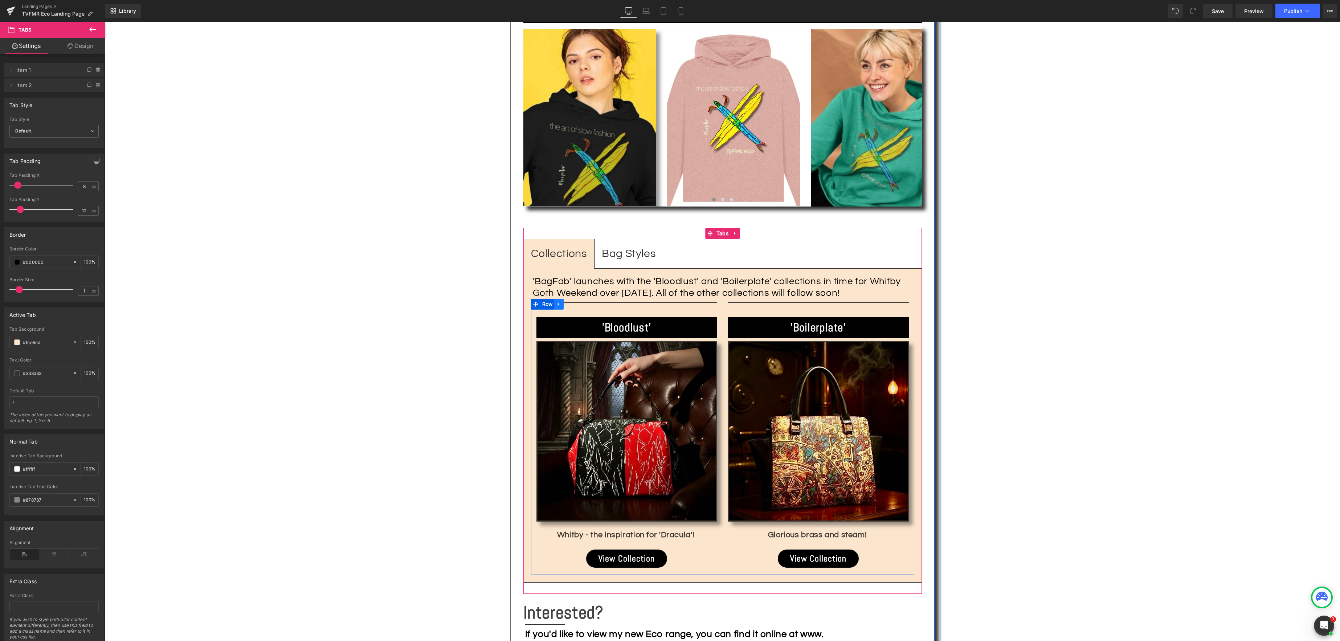
click at [560, 304] on icon at bounding box center [558, 303] width 5 height 5
click at [654, 314] on div "Separator 'Bloodlust' Heading Image Whitby - the inspiration for 'Dracula'! Tex…" at bounding box center [627, 435] width 192 height 273
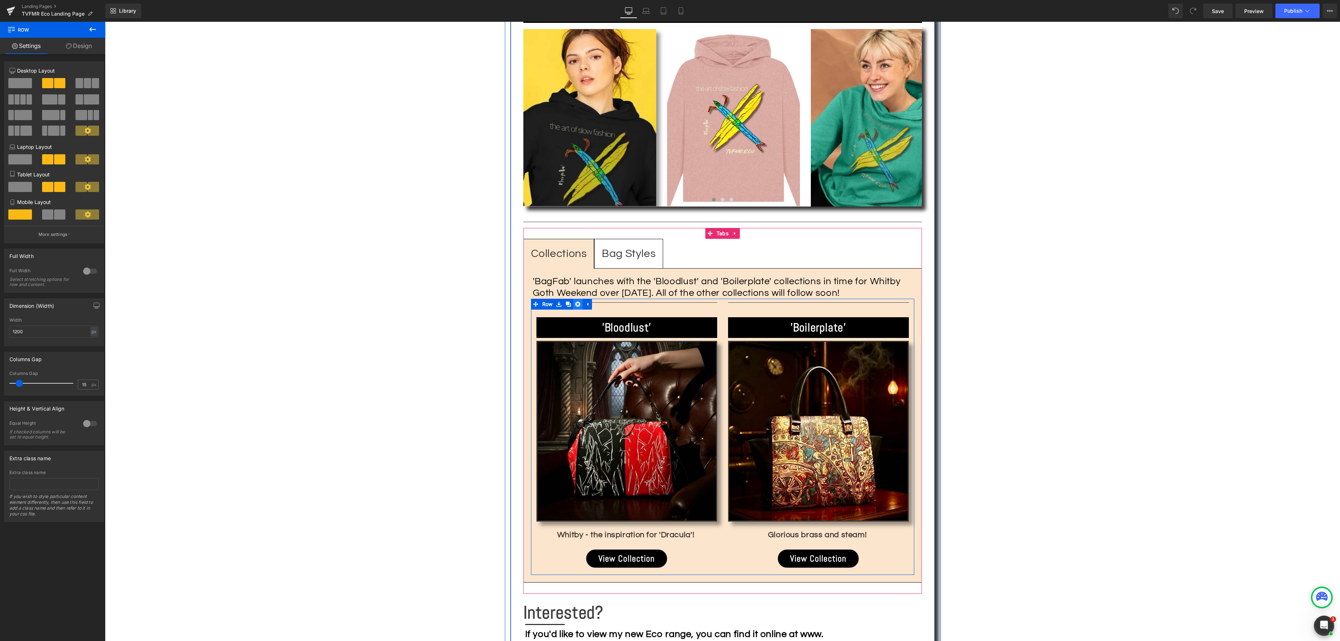
click at [581, 304] on link at bounding box center [577, 304] width 9 height 11
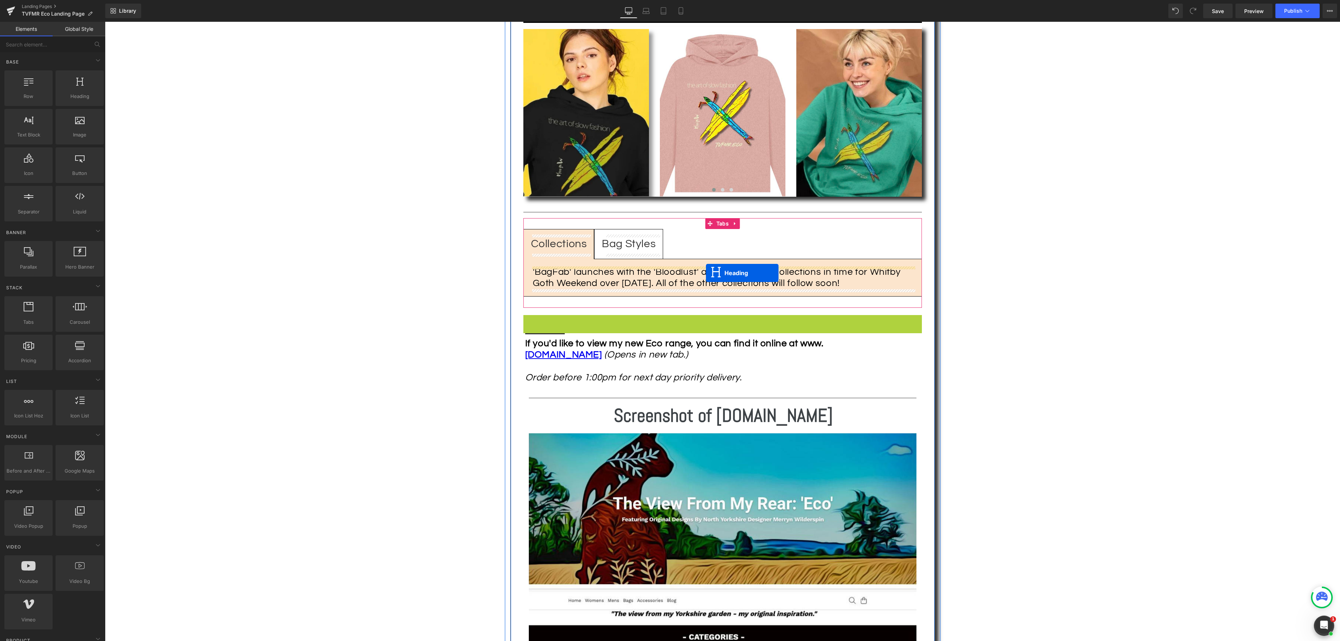
drag, startPoint x: 704, startPoint y: 327, endPoint x: 706, endPoint y: 273, distance: 53.7
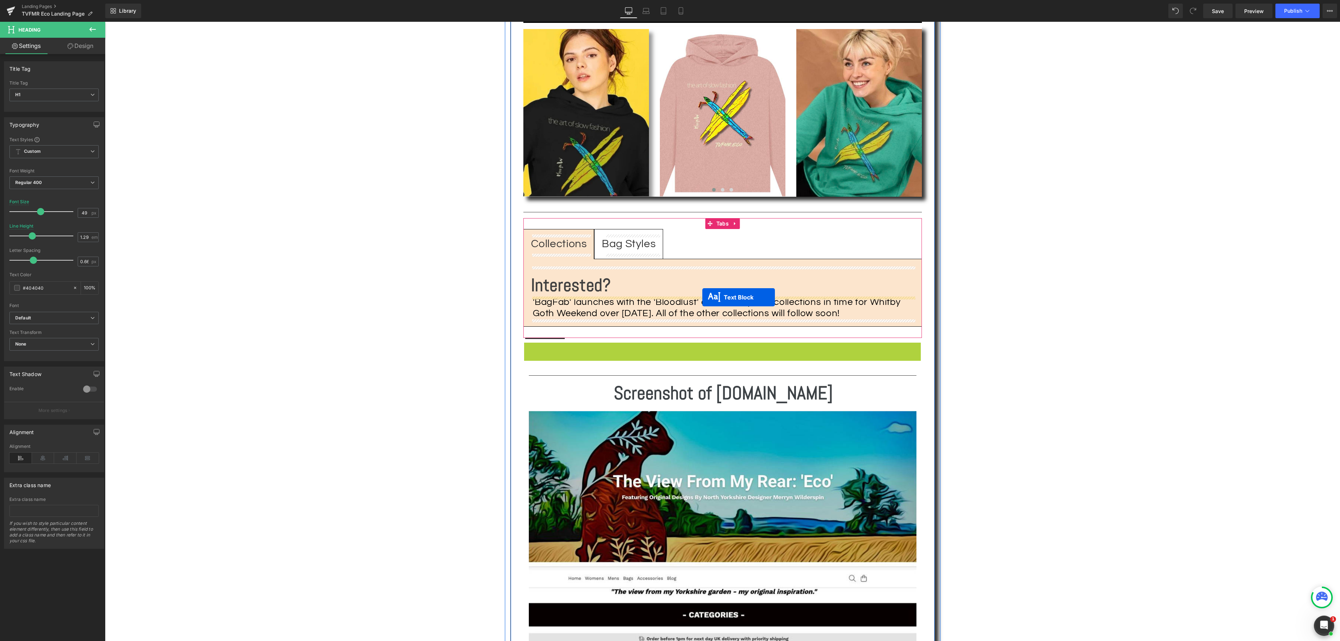
drag, startPoint x: 705, startPoint y: 365, endPoint x: 702, endPoint y: 297, distance: 67.5
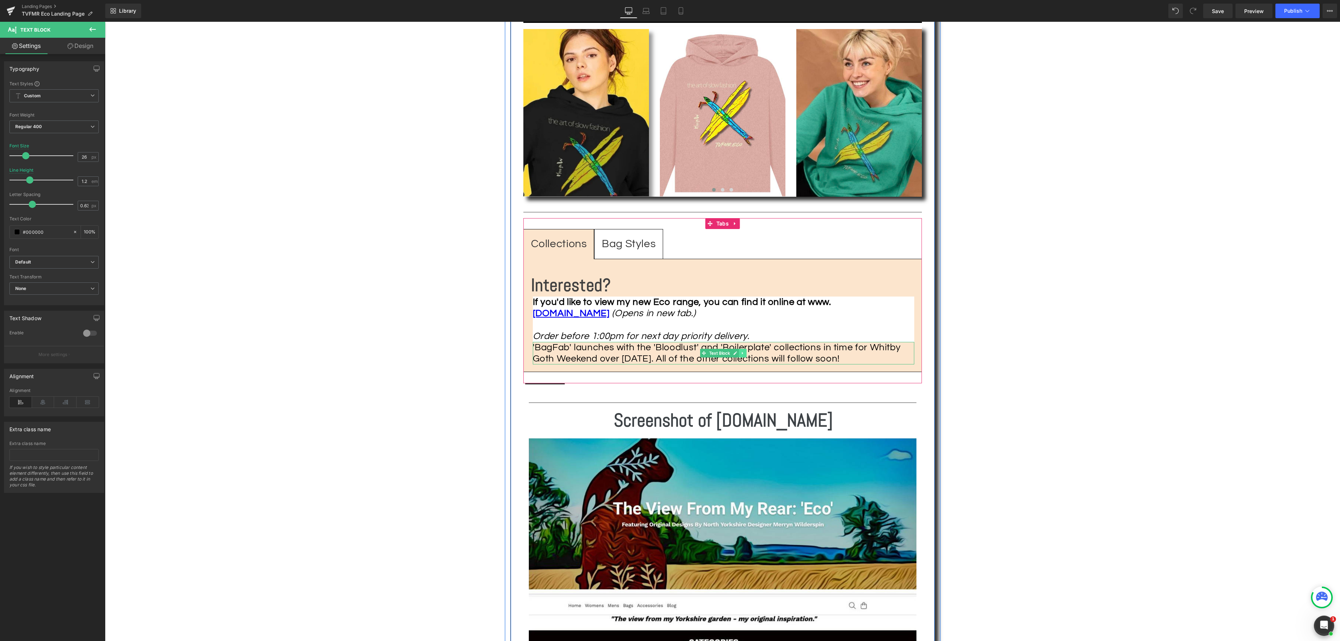
click at [742, 354] on icon at bounding box center [743, 353] width 4 height 4
click at [747, 353] on icon at bounding box center [746, 353] width 4 height 4
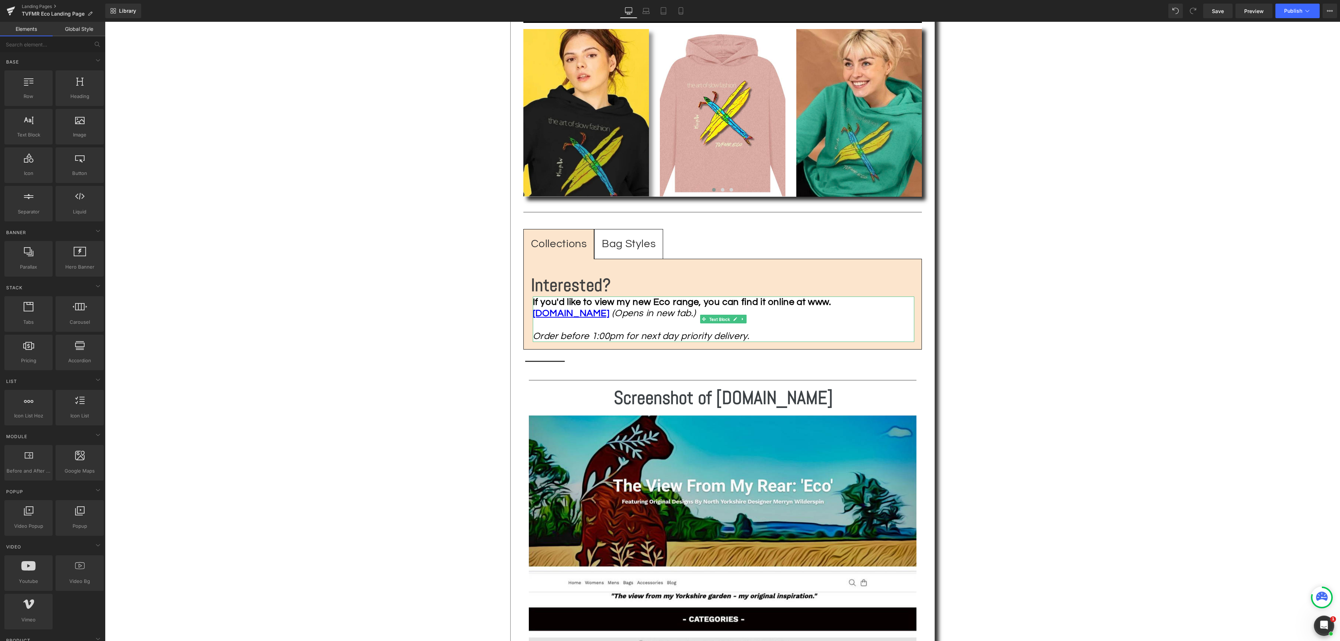
drag, startPoint x: 716, startPoint y: 320, endPoint x: 713, endPoint y: 315, distance: 5.2
click at [715, 320] on div "If you'd like to view my new Eco range, you can find it online at www. [DOMAIN_…" at bounding box center [723, 318] width 381 height 45
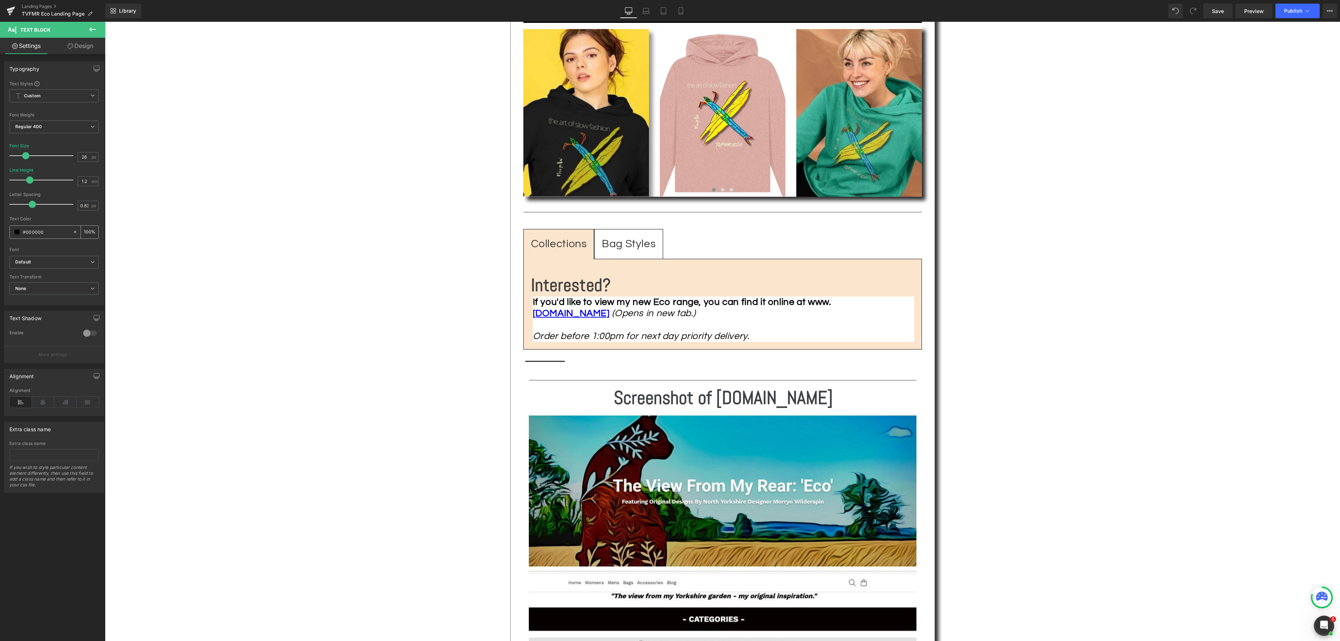
click at [73, 230] on icon at bounding box center [75, 231] width 5 height 5
type input "none"
type input "0"
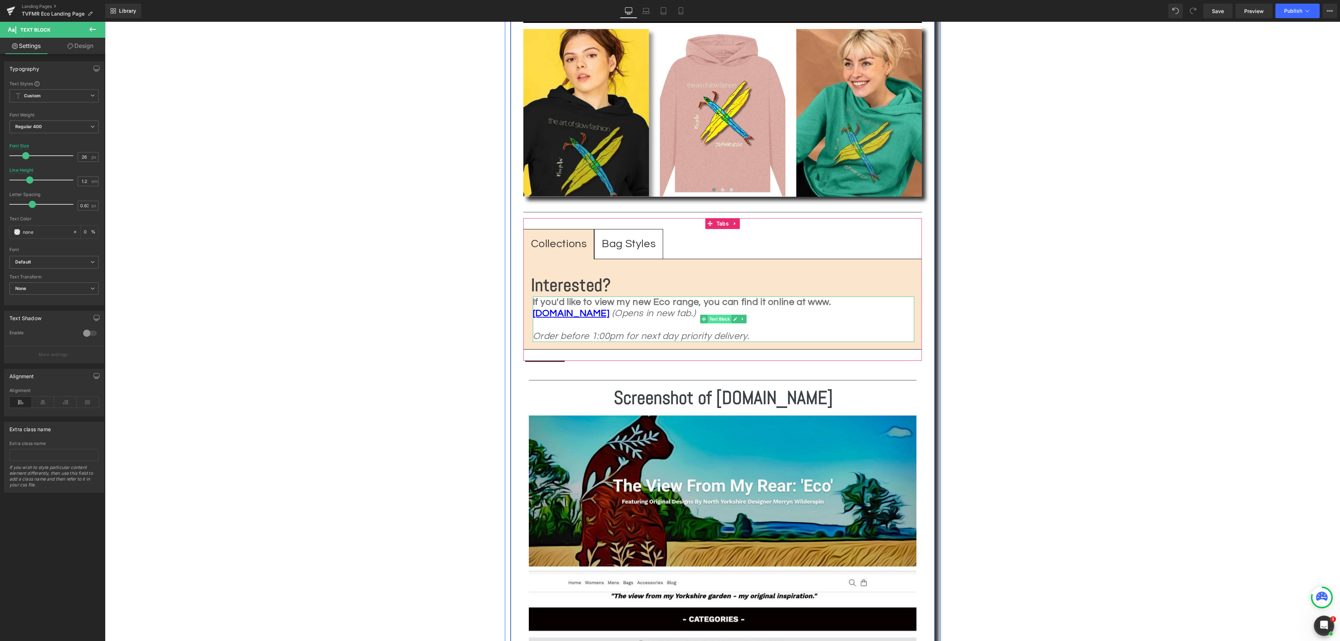
click at [721, 319] on span "Text Block" at bounding box center [720, 319] width 24 height 9
click at [83, 46] on link "Design" at bounding box center [80, 46] width 53 height 16
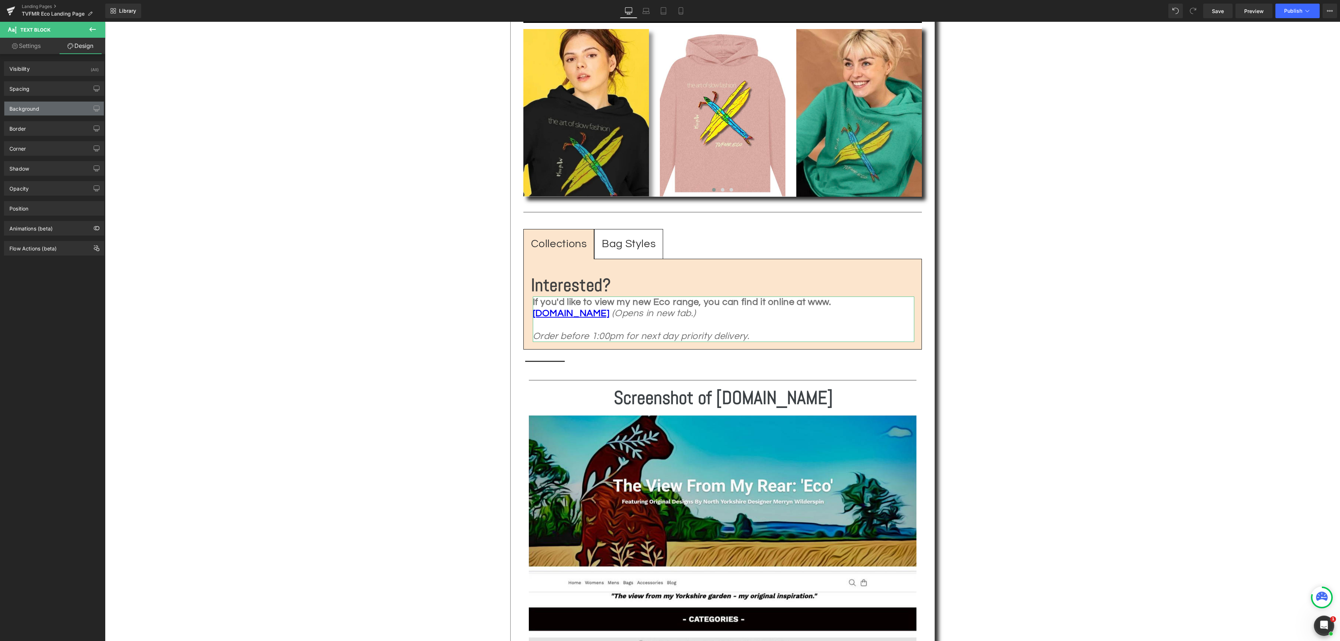
click at [50, 112] on div "Background" at bounding box center [53, 109] width 99 height 14
click at [74, 155] on icon at bounding box center [75, 154] width 5 height 5
type input "none"
type input "0"
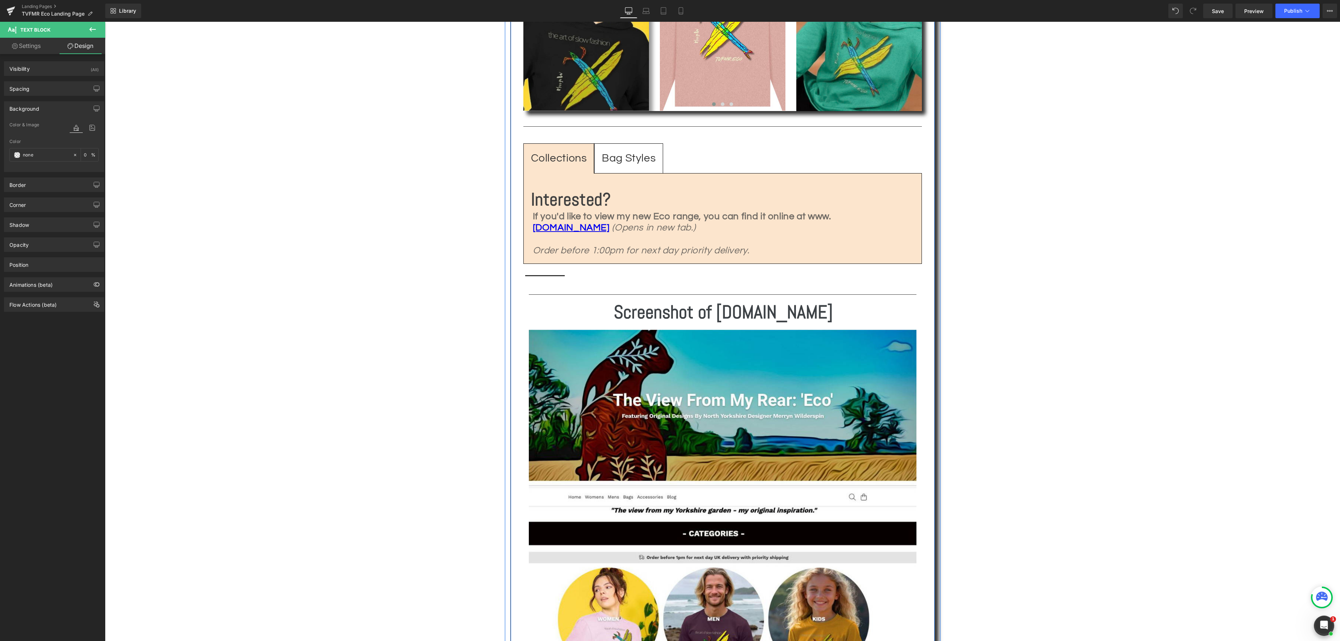
scroll to position [855, 0]
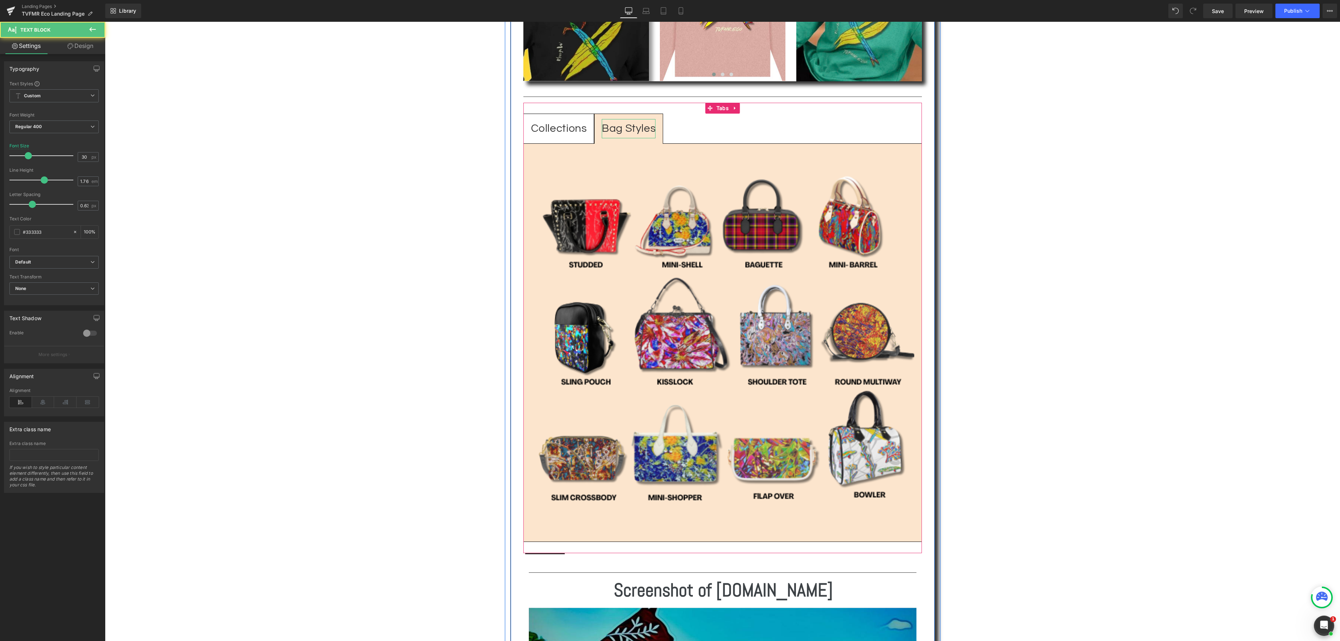
click at [641, 132] on div "Bag Styles" at bounding box center [629, 128] width 54 height 19
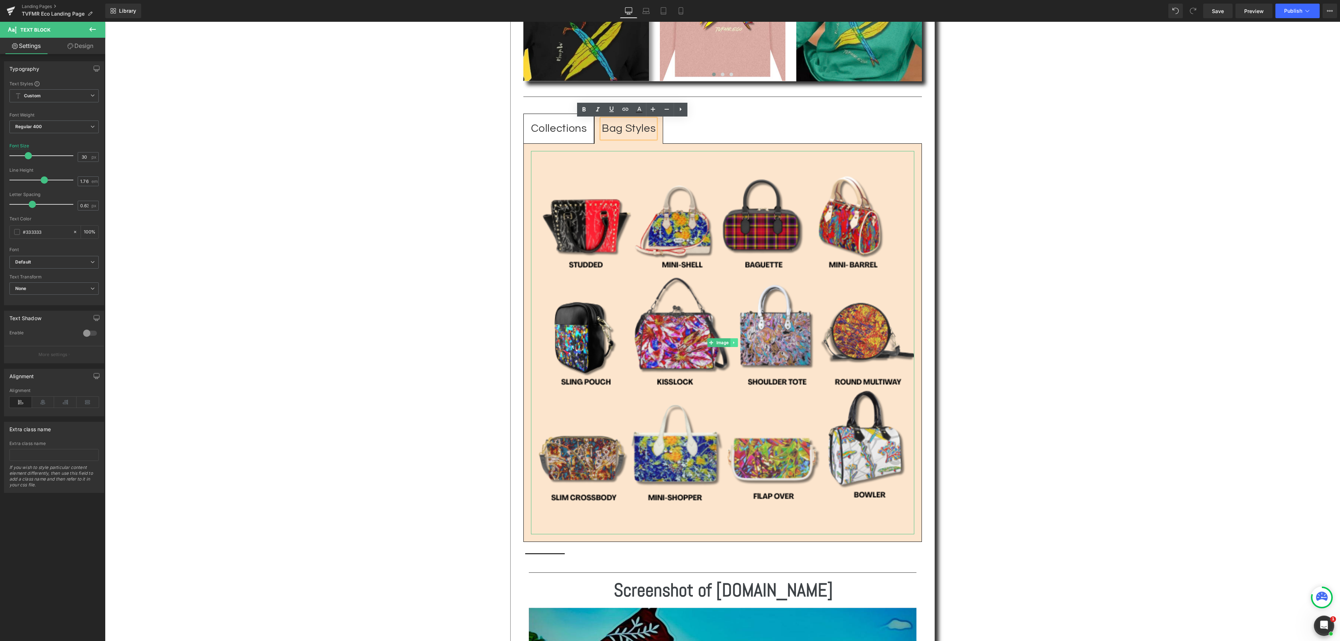
click at [733, 343] on icon at bounding box center [734, 342] width 4 height 4
click at [740, 343] on icon at bounding box center [738, 342] width 4 height 4
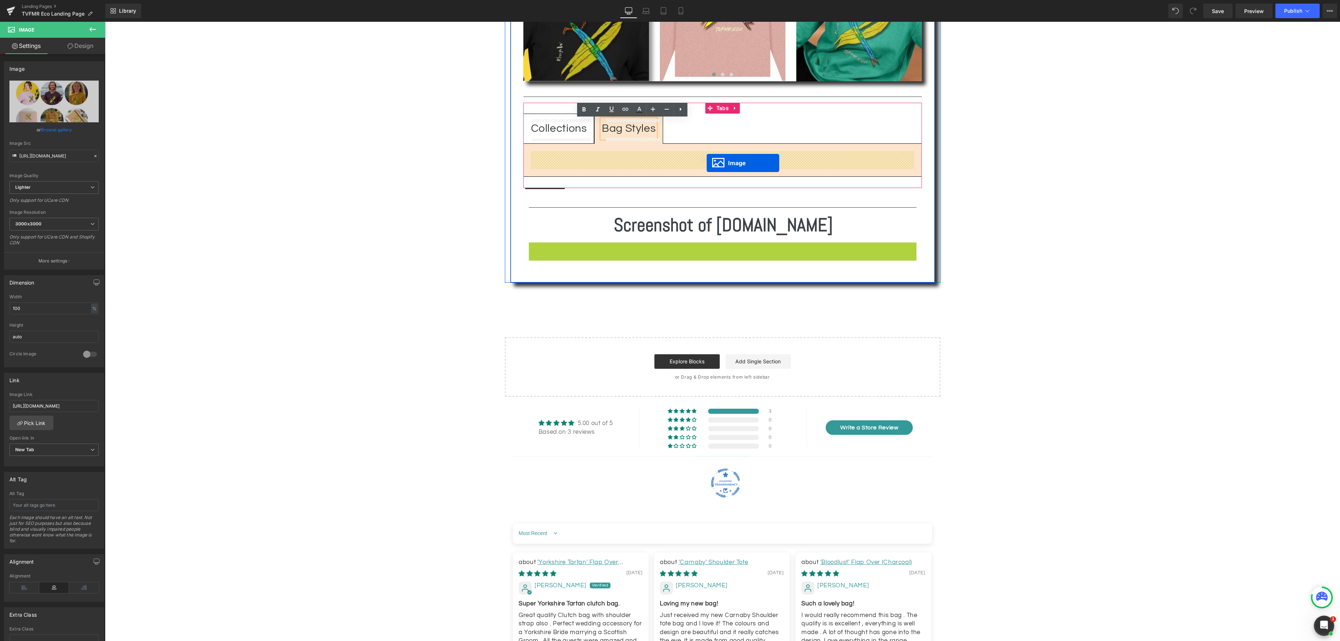
drag, startPoint x: 709, startPoint y: 562, endPoint x: 707, endPoint y: 163, distance: 399.5
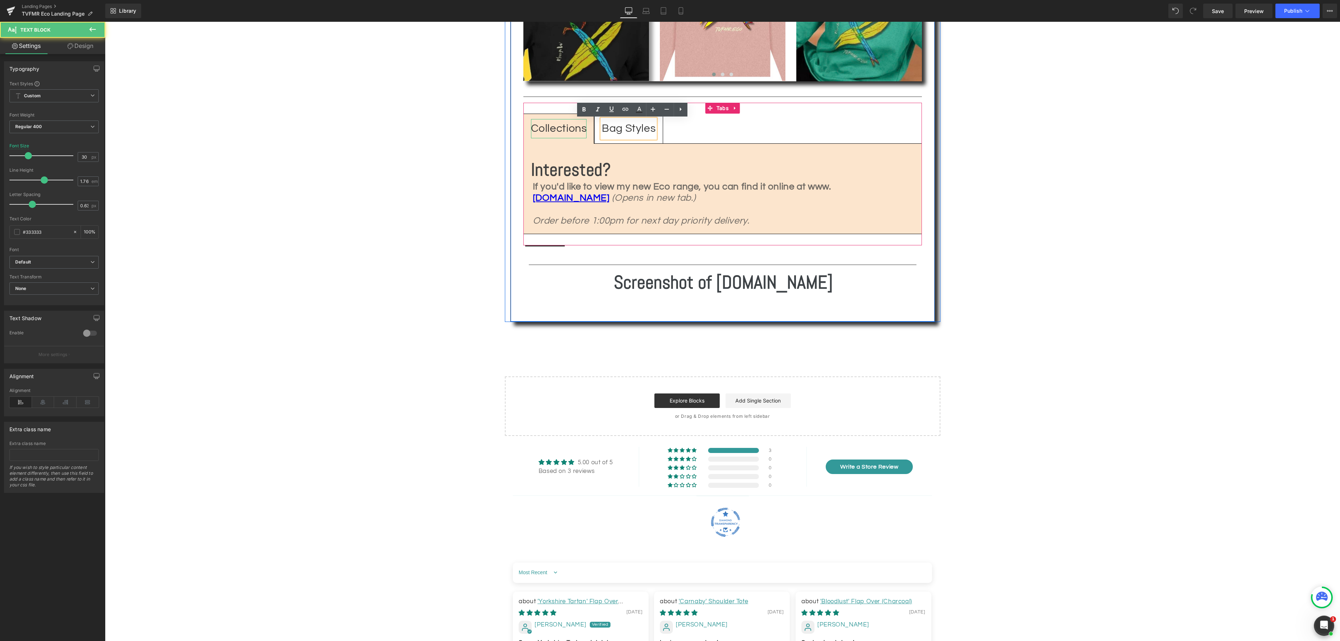
click at [575, 133] on div "Collections" at bounding box center [559, 128] width 56 height 19
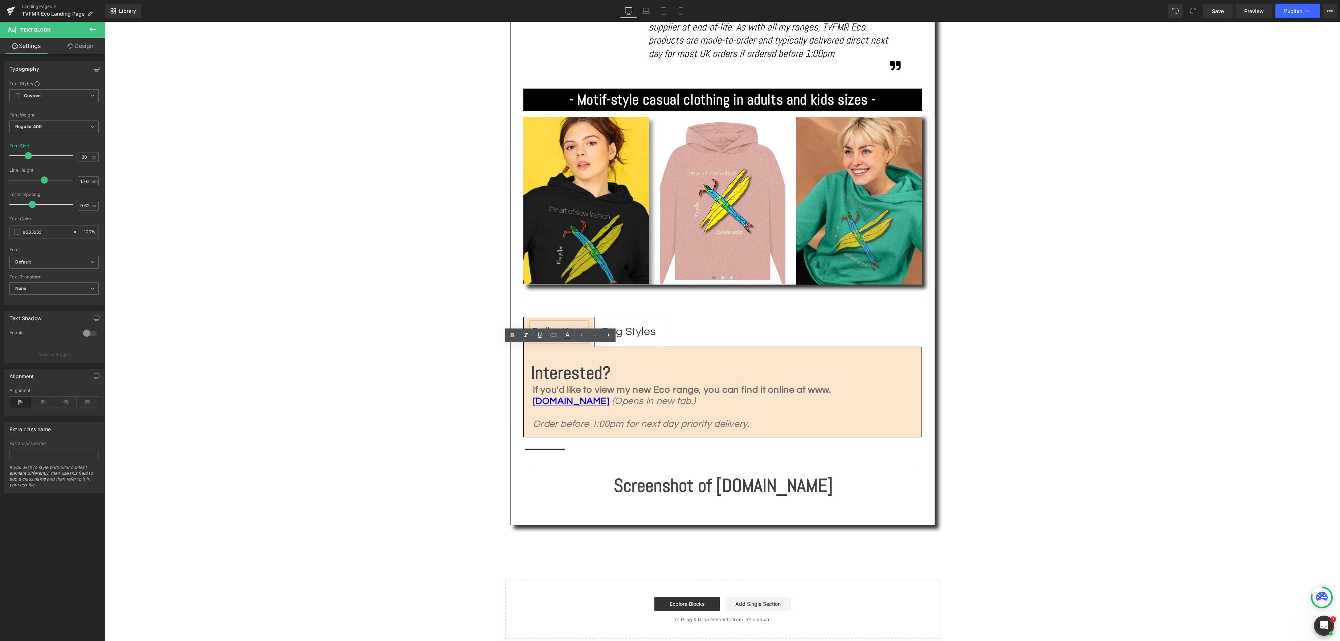
scroll to position [629, 0]
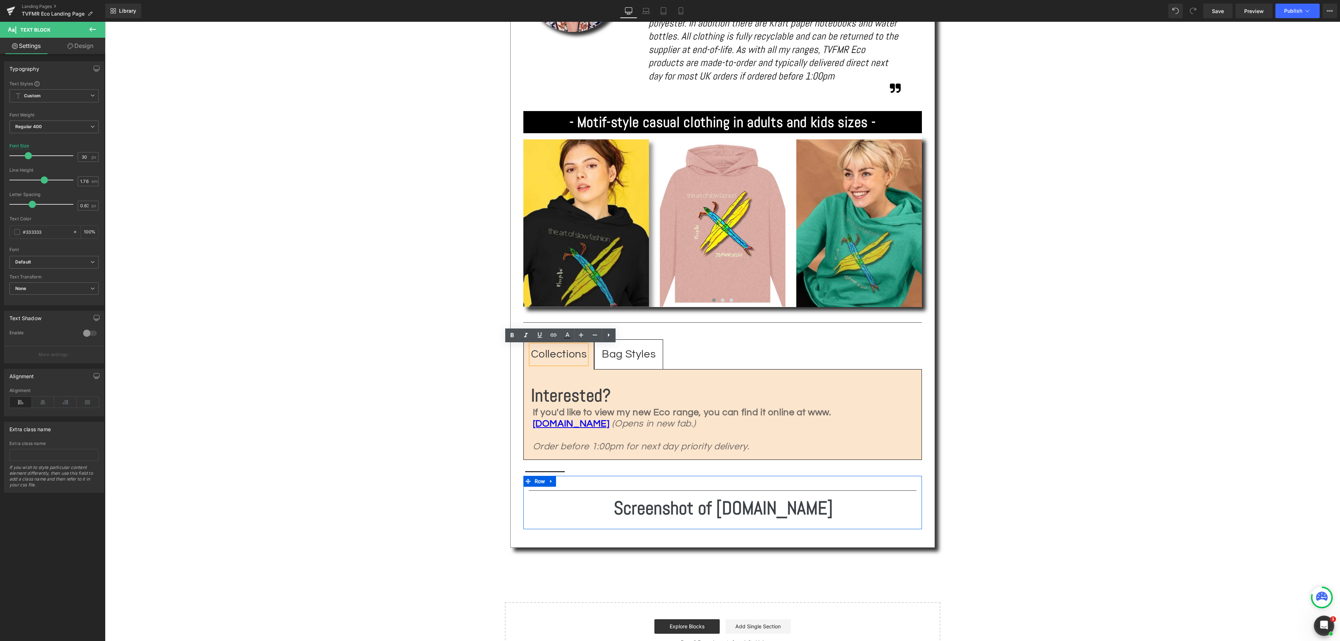
click at [552, 481] on icon at bounding box center [551, 480] width 5 height 5
drag, startPoint x: 571, startPoint y: 480, endPoint x: 566, endPoint y: 480, distance: 4.8
click at [571, 480] on icon at bounding box center [570, 480] width 5 height 5
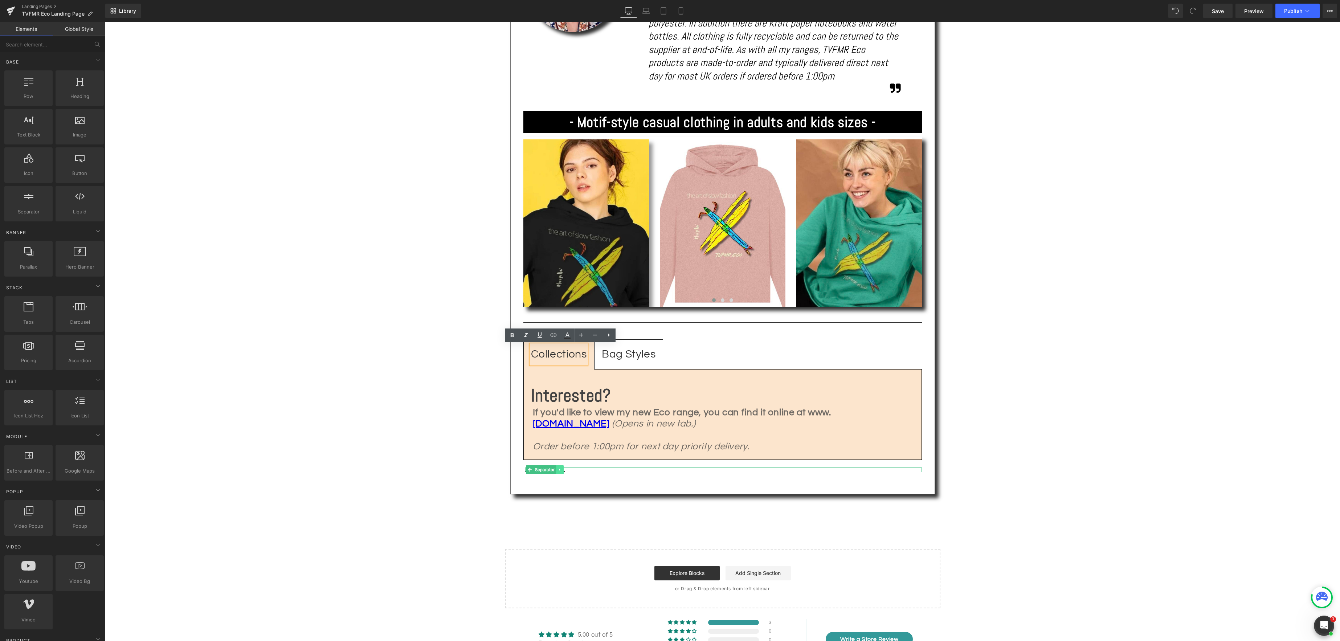
click at [560, 470] on icon at bounding box center [560, 469] width 4 height 4
click at [567, 471] on link at bounding box center [571, 469] width 8 height 9
click at [560, 470] on icon at bounding box center [559, 469] width 1 height 3
click at [563, 470] on icon at bounding box center [563, 469] width 4 height 4
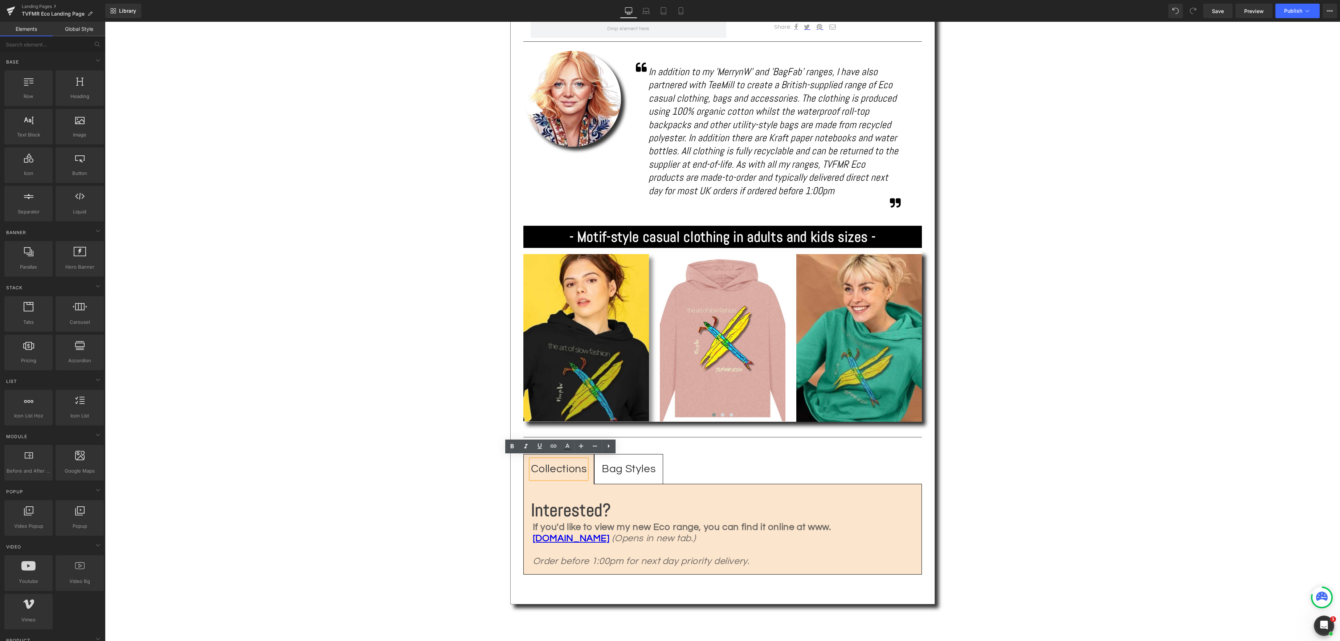
scroll to position [518, 0]
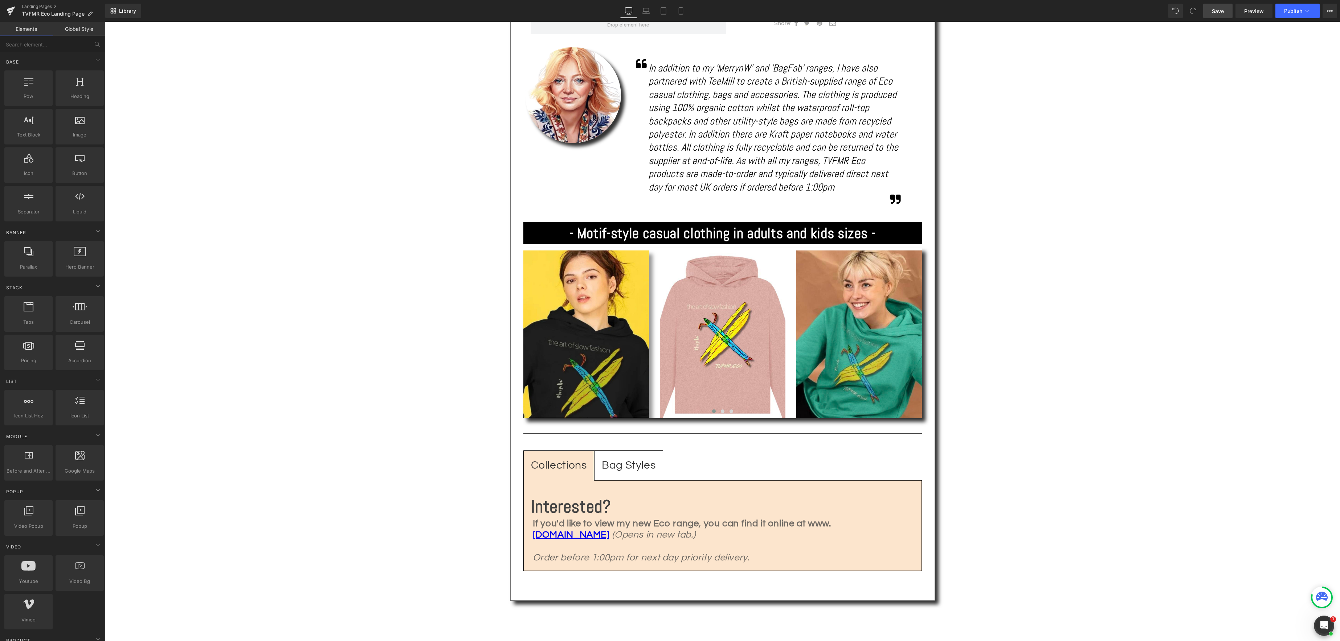
click at [1218, 10] on span "Save" at bounding box center [1218, 11] width 12 height 8
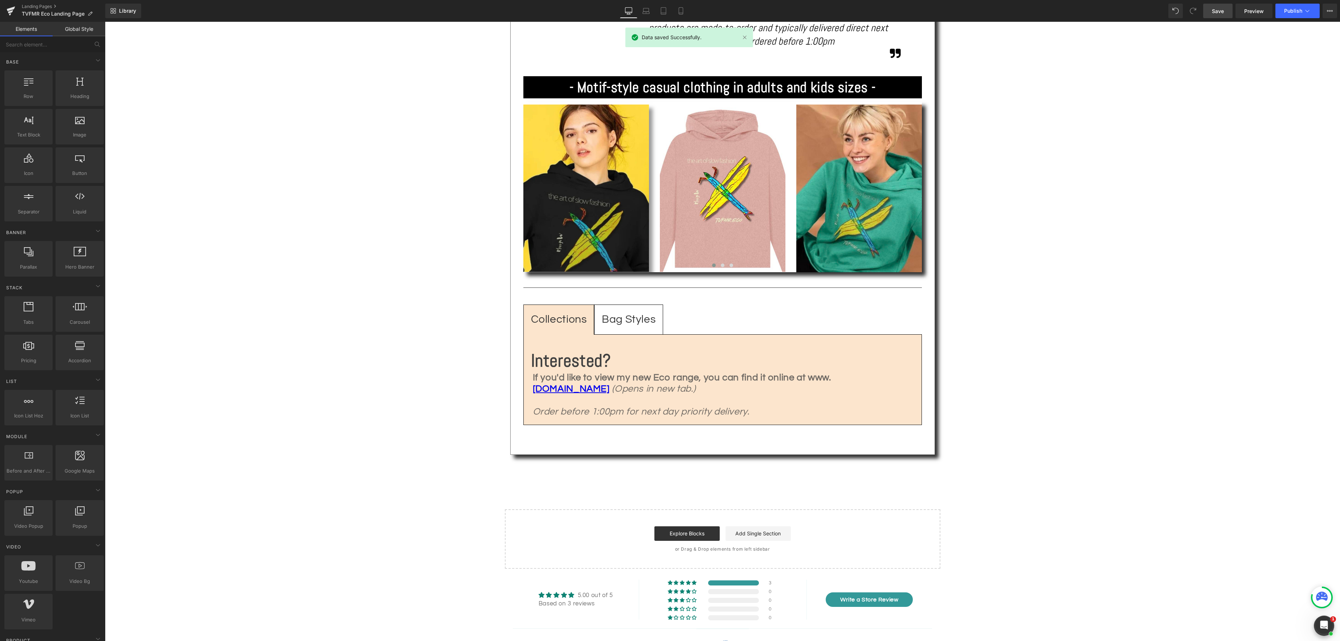
scroll to position [683, 0]
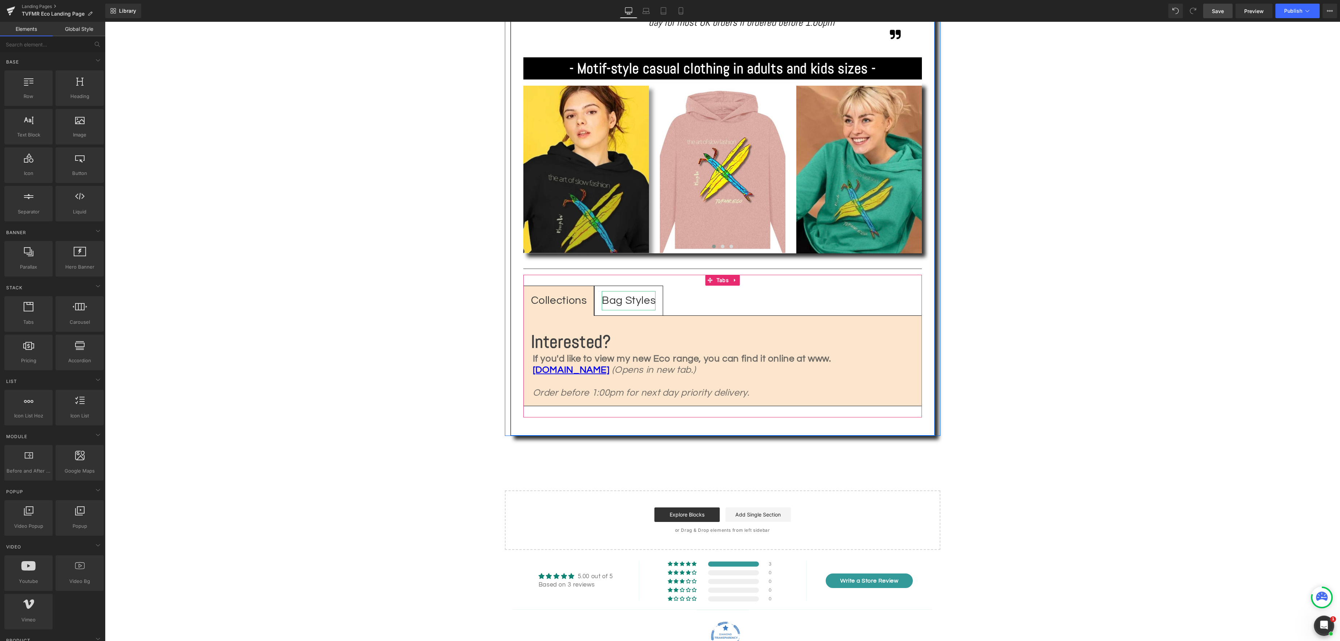
click at [646, 295] on div "Bag Styles" at bounding box center [629, 300] width 54 height 19
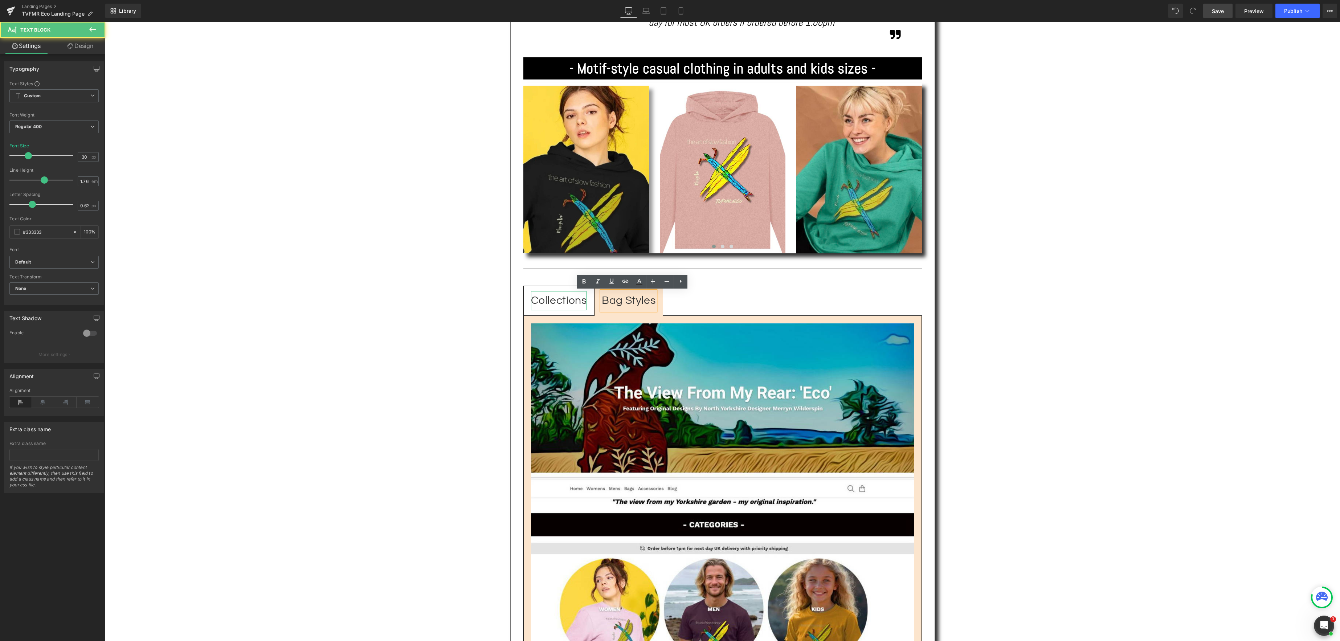
click at [567, 305] on div "Collections" at bounding box center [559, 300] width 56 height 19
